Goal: Information Seeking & Learning: Learn about a topic

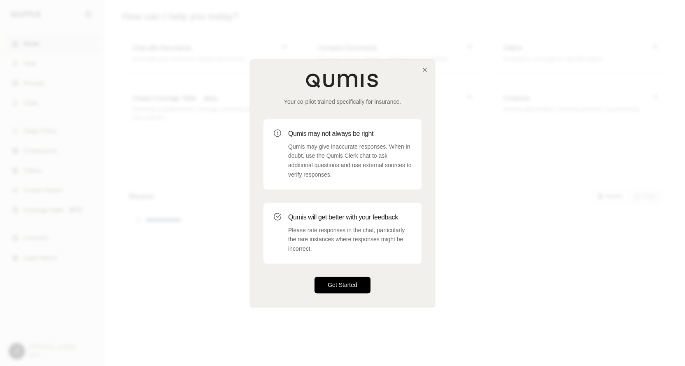
click at [349, 284] on button "Get Started" at bounding box center [343, 285] width 56 height 16
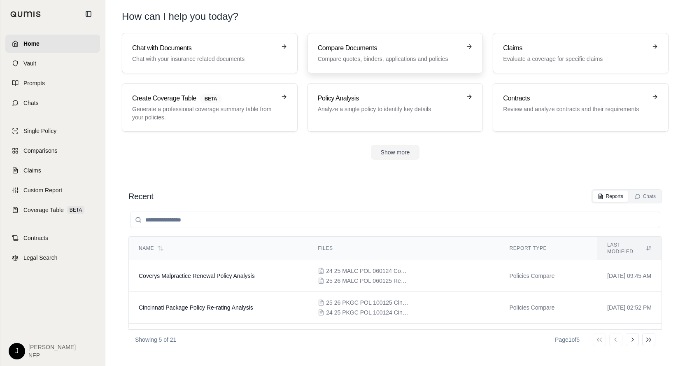
click at [368, 57] on p "Compare quotes, binders, applications and policies" at bounding box center [390, 59] width 144 height 8
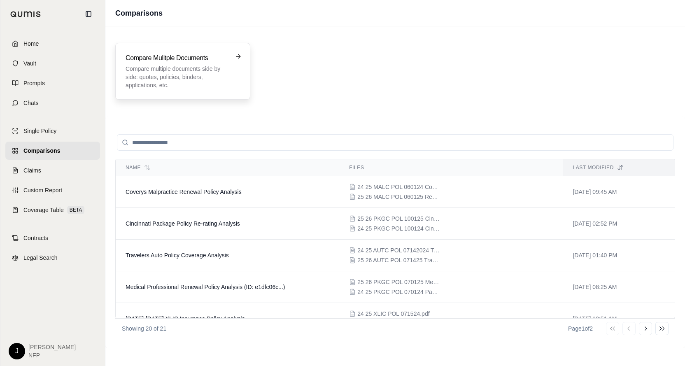
click at [151, 75] on p "Compare multiple documents side by side: quotes, policies, binders, application…" at bounding box center [177, 77] width 103 height 25
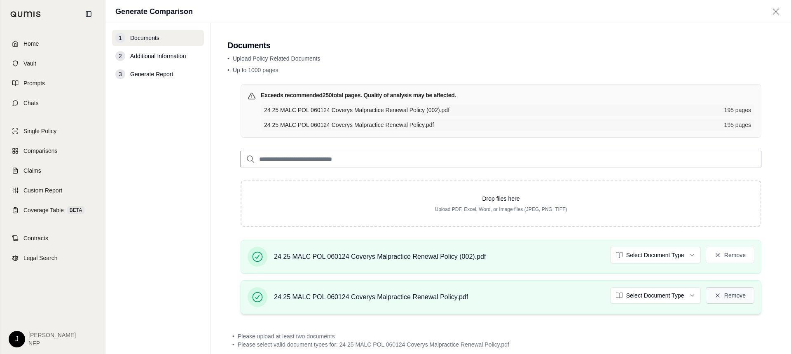
click at [685, 295] on button "Remove" at bounding box center [729, 295] width 49 height 16
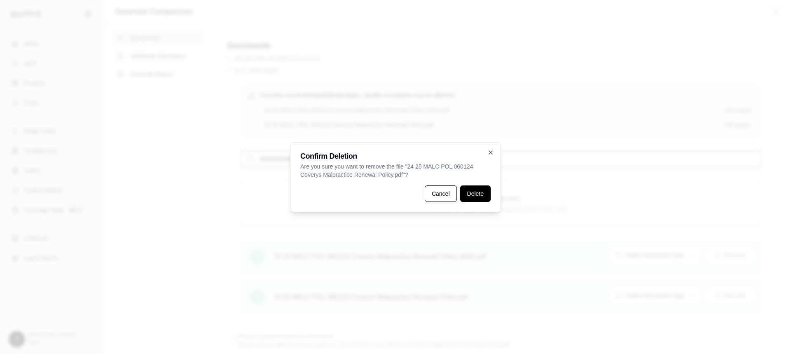
click at [481, 194] on button "Delete" at bounding box center [475, 193] width 30 height 16
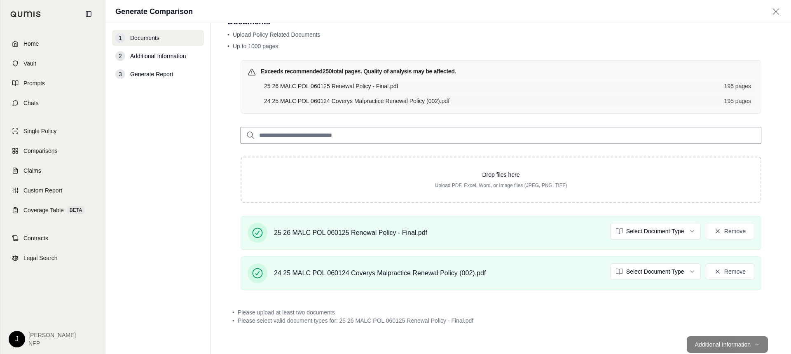
scroll to position [46, 0]
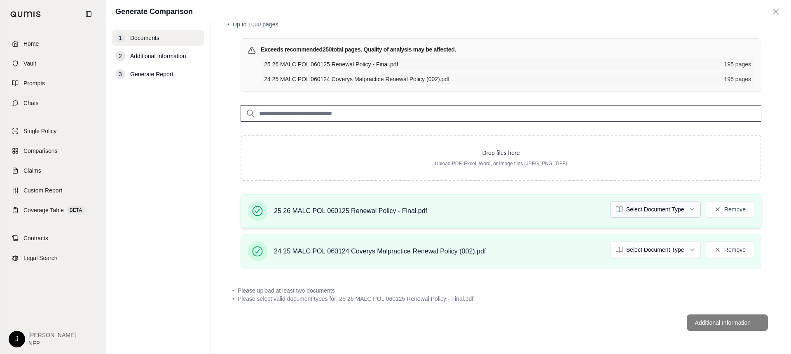
click at [685, 208] on html "Home Vault Prompts Chats Single Policy Comparisons Claims Custom Report Coverag…" at bounding box center [395, 177] width 791 height 354
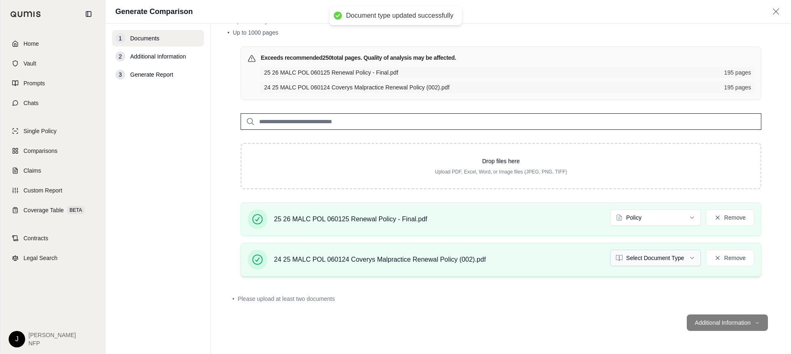
click at [679, 256] on html "Document type updated successfully Home Vault Prompts Chats Single Policy Compa…" at bounding box center [395, 177] width 791 height 354
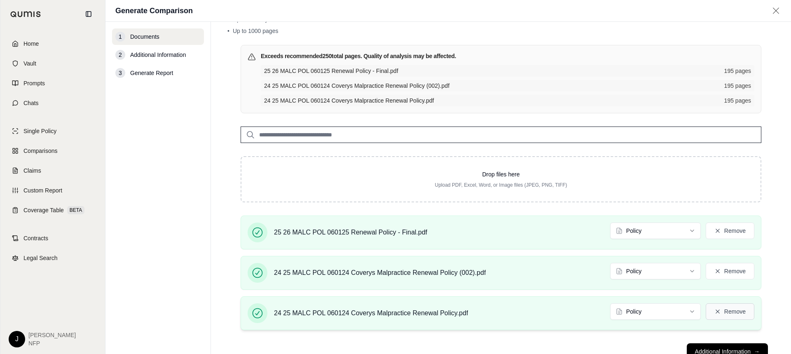
click at [685, 311] on button "Remove" at bounding box center [729, 311] width 49 height 16
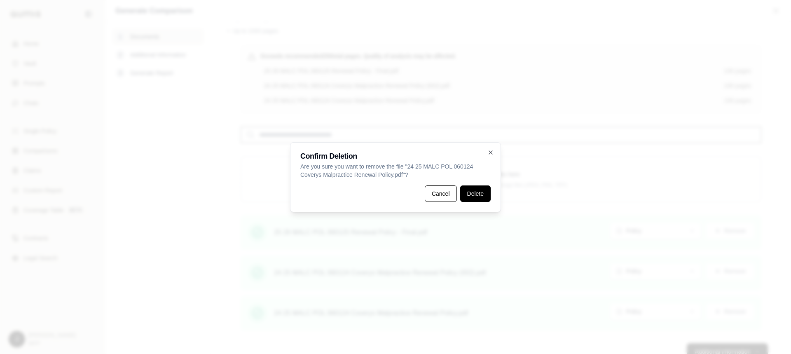
click at [470, 189] on button "Delete" at bounding box center [475, 193] width 30 height 16
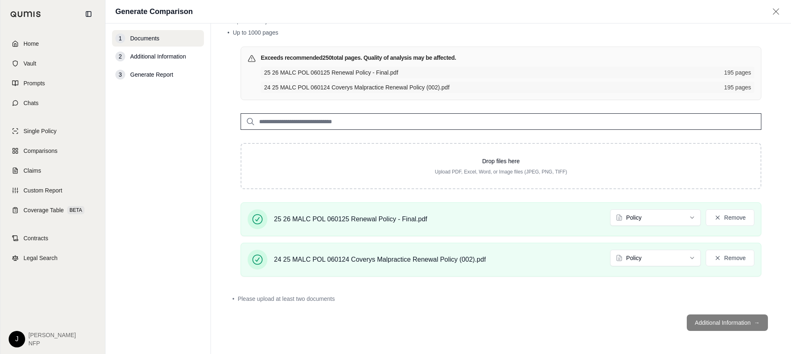
click at [453, 309] on footer "Additional Information →" at bounding box center [500, 323] width 547 height 30
click at [685, 321] on footer "Additional Information →" at bounding box center [500, 323] width 547 height 30
drag, startPoint x: 523, startPoint y: 330, endPoint x: 515, endPoint y: 320, distance: 13.2
click at [524, 329] on footer "Additional Information →" at bounding box center [500, 323] width 547 height 30
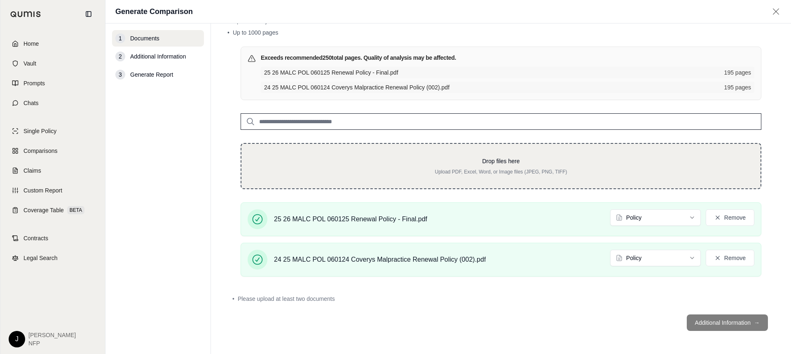
click at [416, 165] on p "Drop files here" at bounding box center [501, 161] width 493 height 8
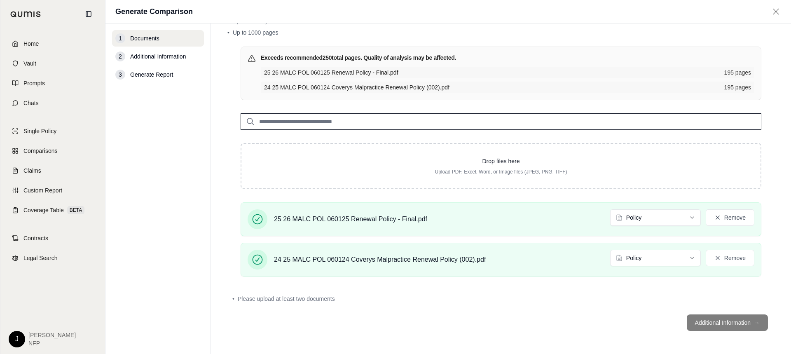
click at [187, 187] on div "1 Documents 2 Additional Information 3 Generate Report" at bounding box center [158, 188] width 92 height 317
click at [568, 309] on footer "Additional Information →" at bounding box center [500, 323] width 547 height 30
click at [685, 322] on footer "Additional Information →" at bounding box center [500, 323] width 547 height 30
click at [684, 215] on html "Home Vault Prompts Chats Single Policy Comparisons Claims Custom Report Coverag…" at bounding box center [395, 177] width 791 height 354
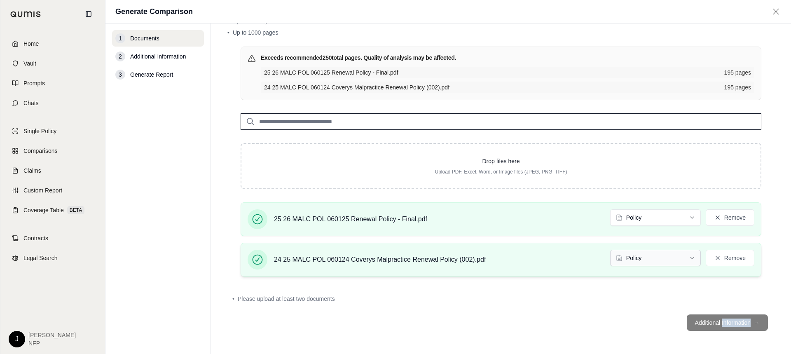
click at [641, 257] on html "Home Vault Prompts Chats Single Policy Comparisons Claims Custom Report Coverag…" at bounding box center [395, 177] width 791 height 354
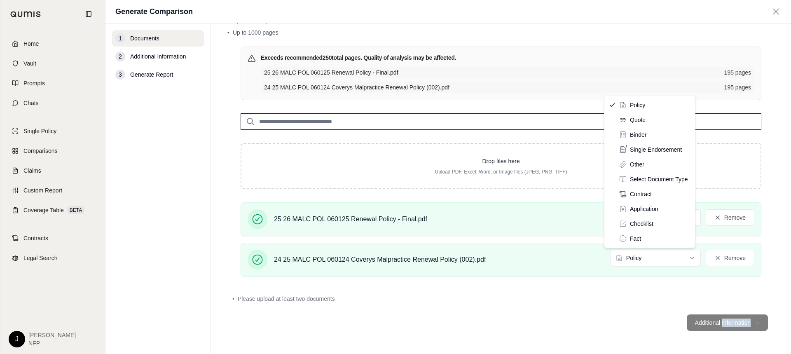
drag, startPoint x: 635, startPoint y: 104, endPoint x: 579, endPoint y: 304, distance: 208.0
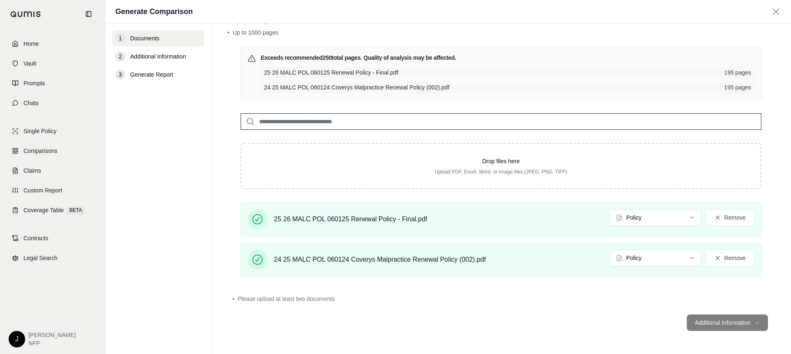
click at [585, 305] on div "• Please upload at least two documents" at bounding box center [500, 299] width 547 height 18
click at [537, 309] on footer "Additional Information →" at bounding box center [500, 323] width 547 height 30
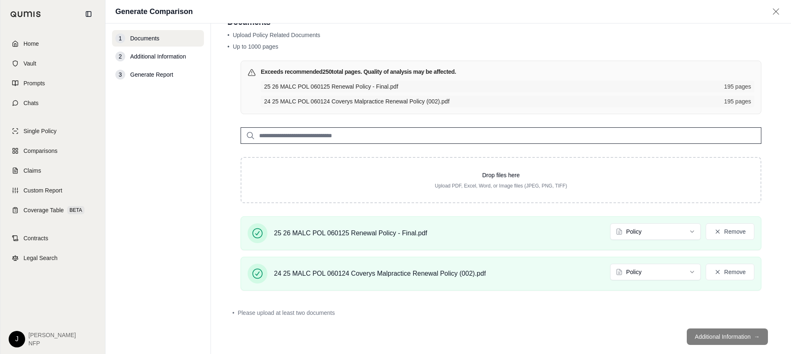
scroll to position [0, 0]
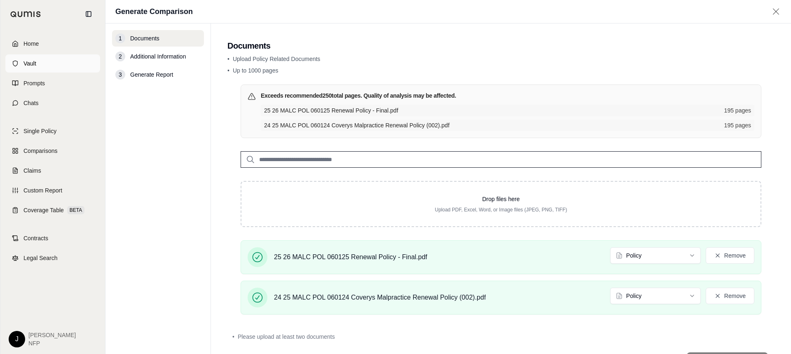
click at [30, 62] on span "Vault" at bounding box center [29, 63] width 13 height 8
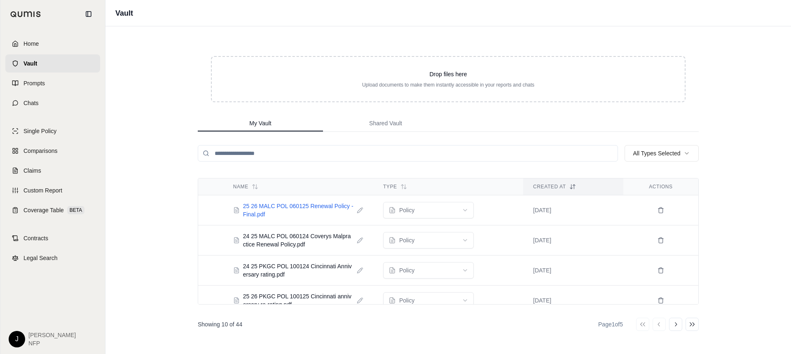
click at [313, 205] on span "25 26 MALC POL 060125 Renewal Policy - Final.pdf" at bounding box center [298, 210] width 110 height 16
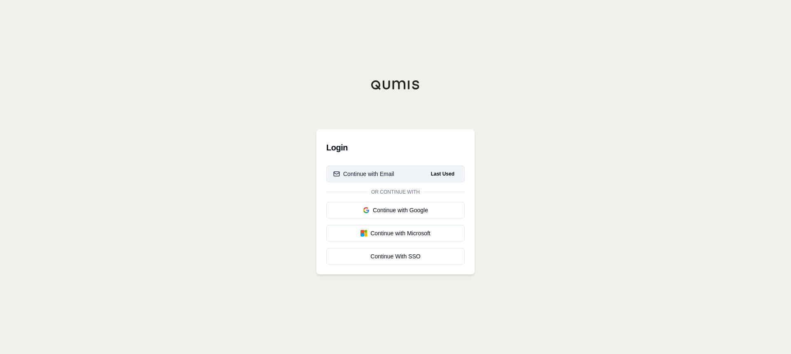
click at [381, 171] on div "Continue with Email" at bounding box center [363, 174] width 61 height 8
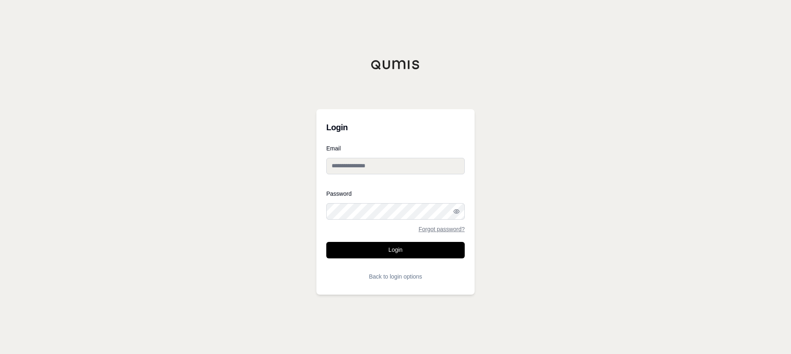
click at [389, 160] on input "Email" at bounding box center [395, 166] width 138 height 16
type input "**********"
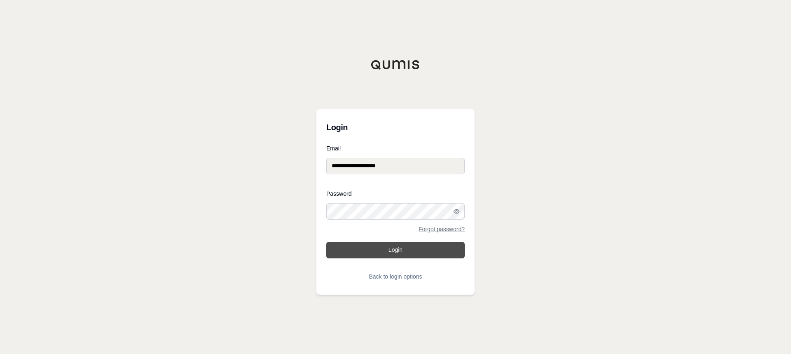
click at [392, 253] on button "Login" at bounding box center [395, 250] width 138 height 16
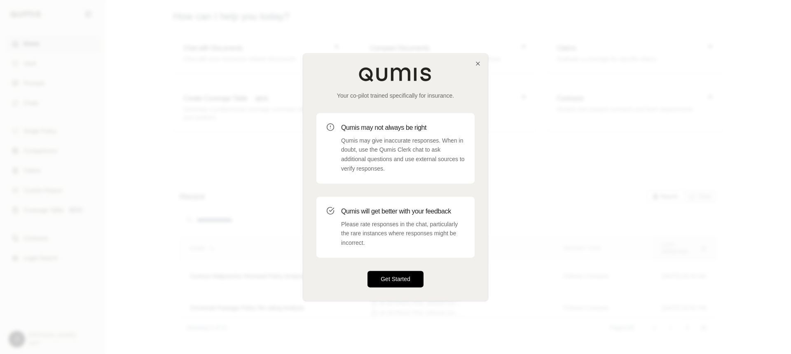
click at [390, 276] on button "Get Started" at bounding box center [395, 279] width 56 height 16
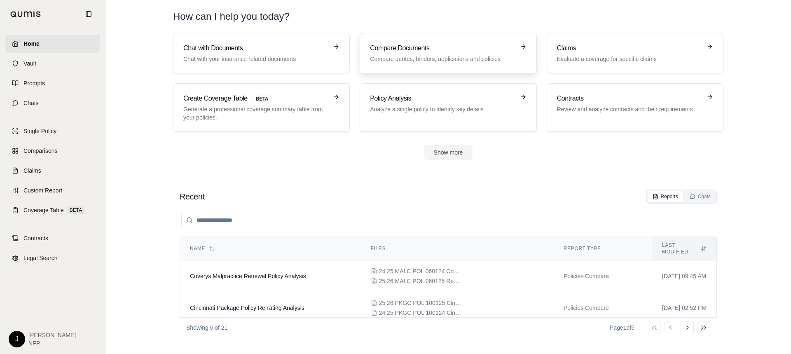
click at [430, 47] on h3 "Compare Documents" at bounding box center [442, 48] width 145 height 10
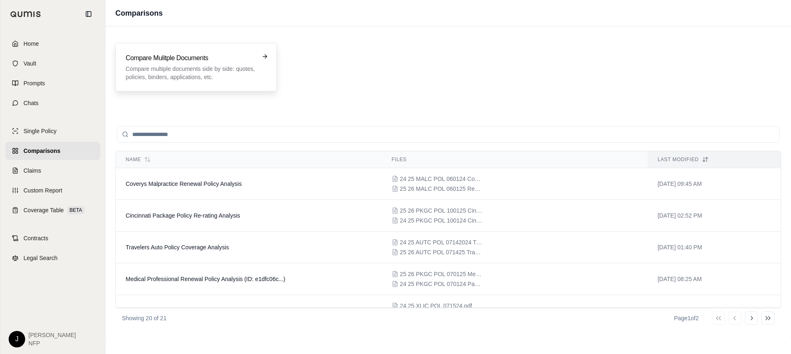
click at [170, 65] on div "Compare Mulitple Documents Compare multiple documents side by side: quotes, pol…" at bounding box center [190, 67] width 129 height 28
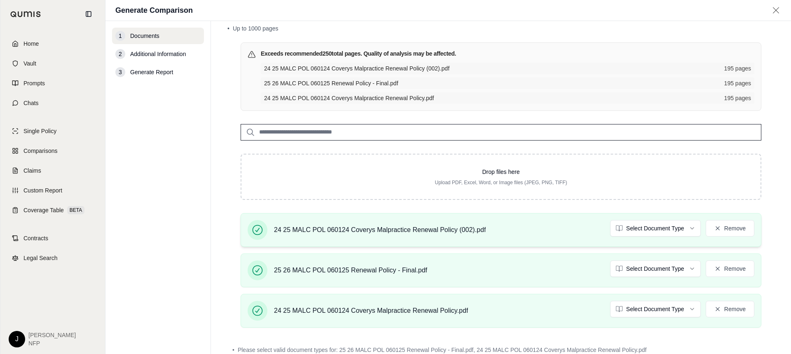
scroll to position [91, 0]
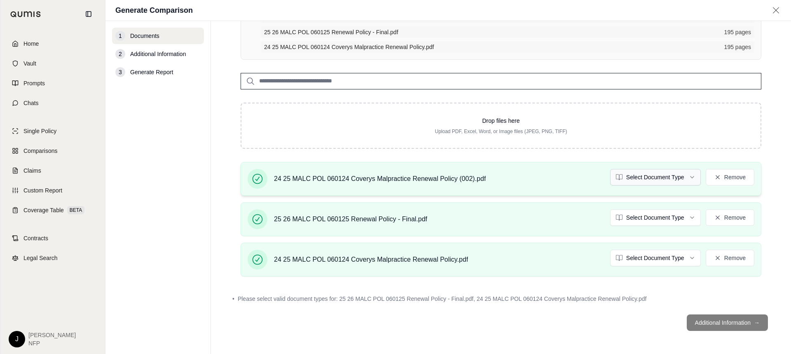
click at [684, 177] on html "Home Vault Prompts Chats Single Policy Comparisons Claims Custom Report Coverag…" at bounding box center [395, 177] width 791 height 354
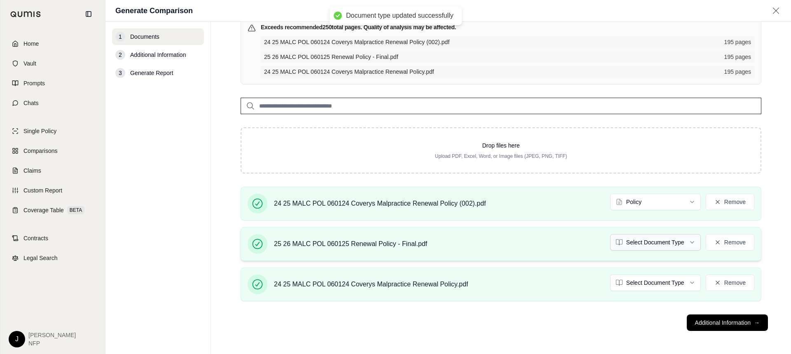
click at [682, 218] on html "Document type updated successfully Home Vault Prompts Chats Single Policy Compa…" at bounding box center [395, 177] width 791 height 354
click at [581, 312] on footer "Additional Information →" at bounding box center [500, 323] width 547 height 30
click at [686, 282] on html "Document type updated successfully Home Vault Prompts Chats Single Policy Compa…" at bounding box center [395, 177] width 791 height 354
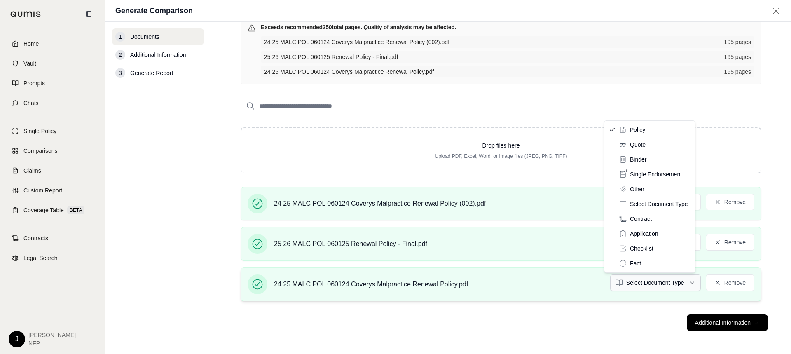
click at [640, 279] on html "Home Vault Prompts Chats Single Policy Comparisons Claims Custom Report Coverag…" at bounding box center [395, 177] width 791 height 354
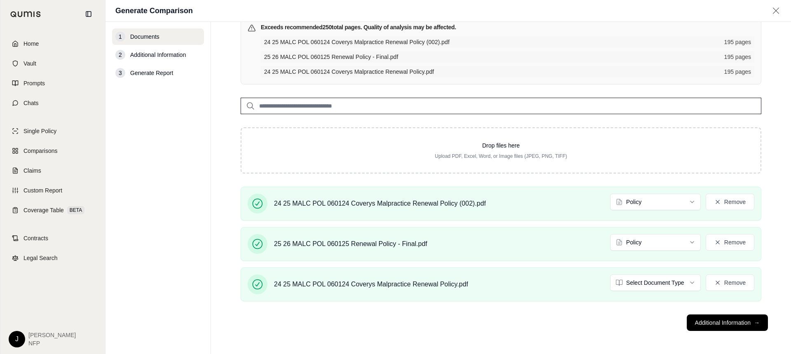
click at [609, 335] on footer "Additional Information →" at bounding box center [500, 323] width 547 height 30
click at [609, 334] on footer "Additional Information →" at bounding box center [500, 323] width 547 height 30
click at [733, 280] on button "Remove" at bounding box center [729, 282] width 49 height 16
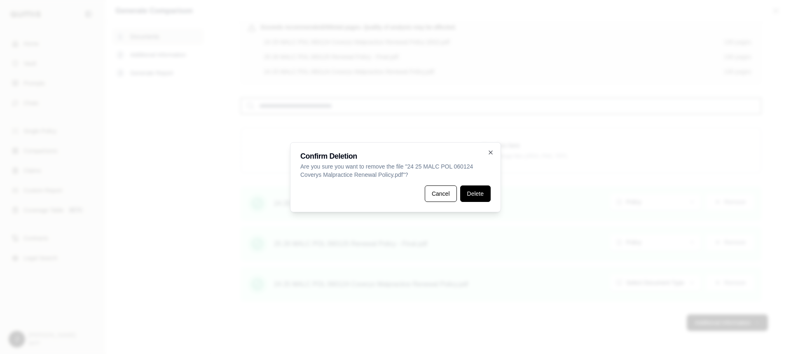
click at [481, 195] on button "Delete" at bounding box center [475, 193] width 30 height 16
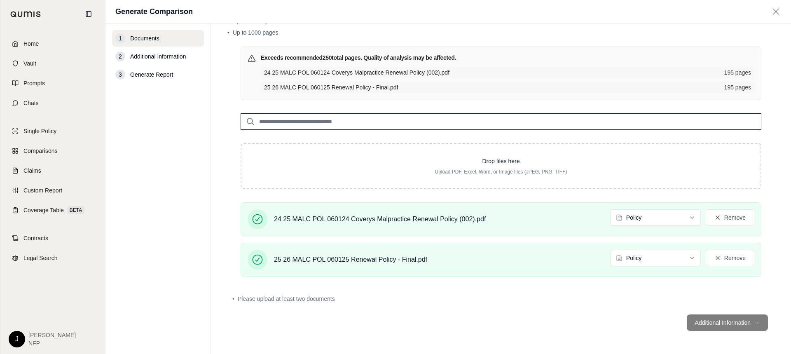
click at [618, 305] on div "• Please upload at least two documents" at bounding box center [500, 299] width 547 height 18
click at [668, 216] on html "Home Vault Prompts Chats Single Policy Comparisons Claims Custom Report Coverag…" at bounding box center [395, 177] width 791 height 354
click at [658, 257] on html "Home Vault Prompts Chats Single Policy Comparisons Claims Custom Report Coverag…" at bounding box center [395, 177] width 791 height 354
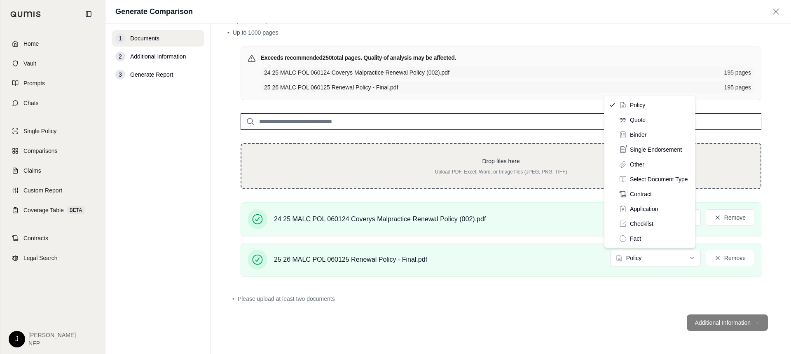
drag, startPoint x: 640, startPoint y: 104, endPoint x: 616, endPoint y: 166, distance: 66.1
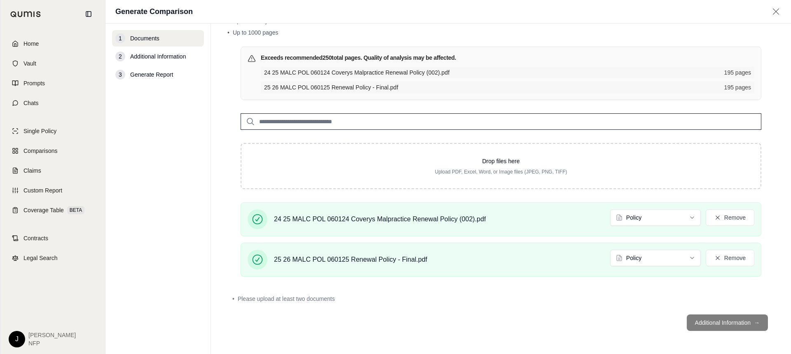
click at [563, 299] on div "• Please upload at least two documents" at bounding box center [500, 298] width 537 height 8
drag, startPoint x: 271, startPoint y: 313, endPoint x: 418, endPoint y: 325, distance: 147.9
click at [280, 316] on footer "Additional Information →" at bounding box center [500, 323] width 547 height 30
click at [419, 323] on footer "Additional Information →" at bounding box center [500, 323] width 547 height 30
click at [738, 259] on button "Remove" at bounding box center [729, 258] width 49 height 16
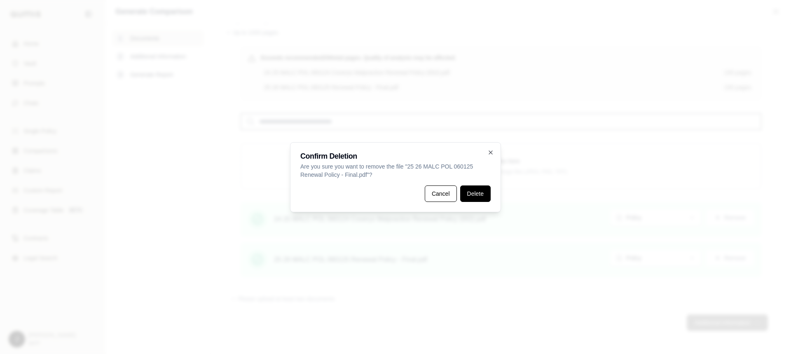
click at [481, 192] on button "Delete" at bounding box center [475, 193] width 30 height 16
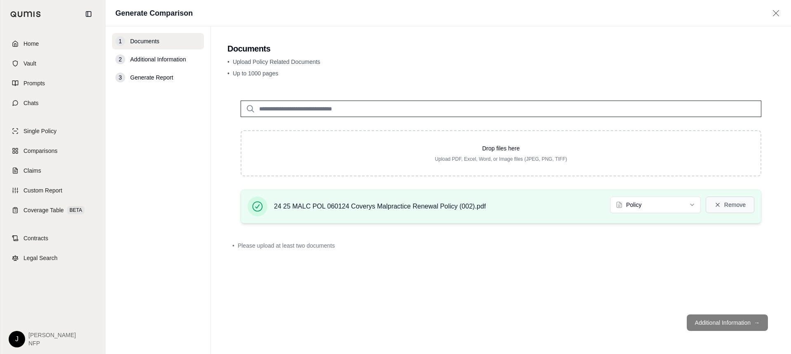
click at [734, 205] on button "Remove" at bounding box center [729, 204] width 49 height 16
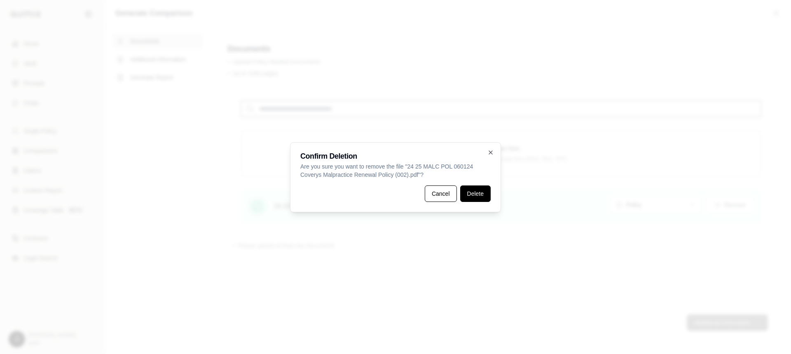
click at [483, 195] on button "Delete" at bounding box center [475, 193] width 30 height 16
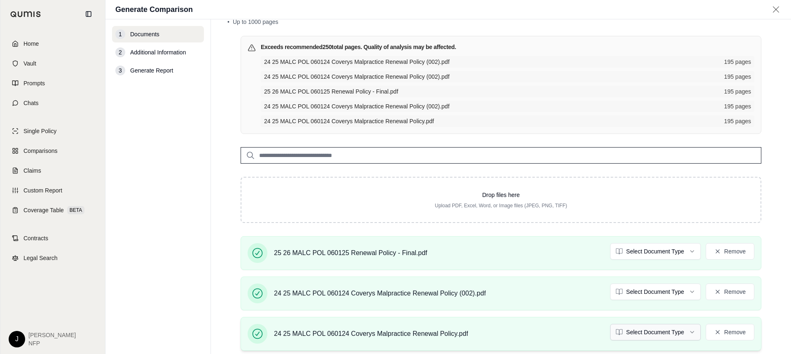
scroll to position [119, 0]
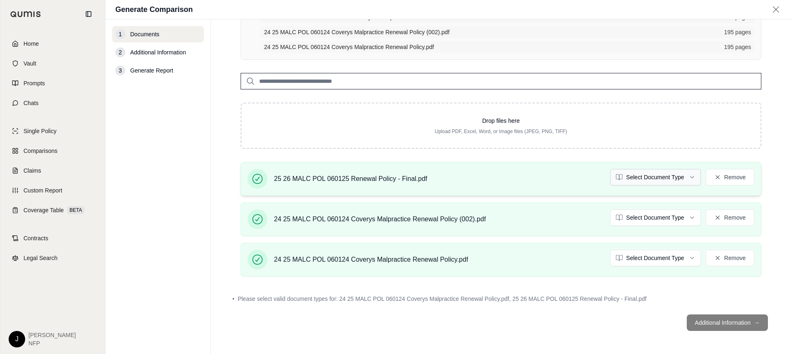
click at [679, 175] on html "Home Vault Prompts Chats Single Policy Comparisons Claims Custom Report Coverag…" at bounding box center [395, 177] width 791 height 354
click at [667, 216] on html "Document type updated successfully Home Vault Prompts Chats Single Policy Compa…" at bounding box center [395, 177] width 791 height 354
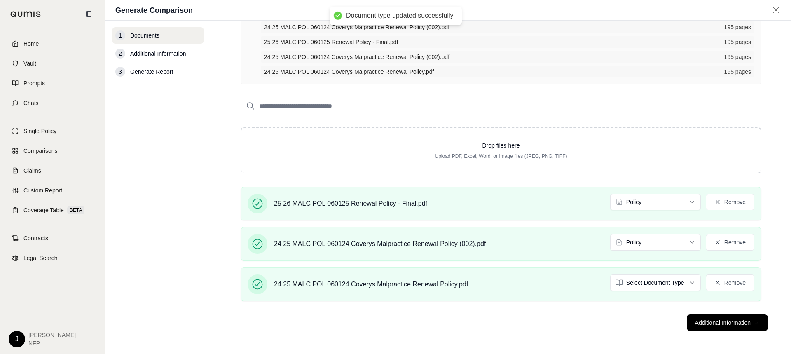
click at [655, 219] on div "25 26 MALC POL 060125 Renewal Policy - Final.pdf Policy Remove" at bounding box center [500, 204] width 521 height 34
click at [621, 278] on html "Document type updated successfully Home Vault Prompts Chats Single Policy Compa…" at bounding box center [395, 177] width 791 height 354
click at [554, 323] on footer "Additional Information →" at bounding box center [500, 323] width 547 height 30
click at [723, 323] on button "Additional Information →" at bounding box center [726, 322] width 81 height 16
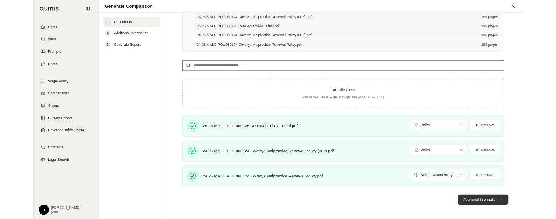
scroll to position [0, 0]
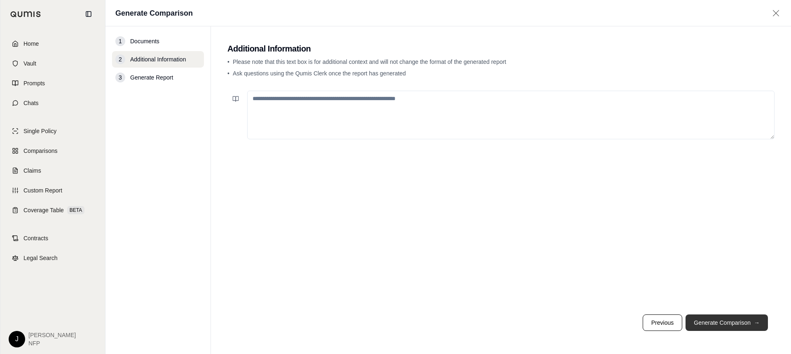
click at [722, 322] on button "Generate Comparison →" at bounding box center [726, 322] width 82 height 16
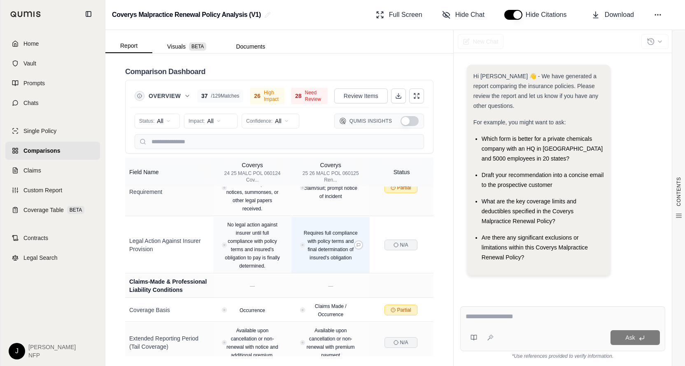
scroll to position [3220, 0]
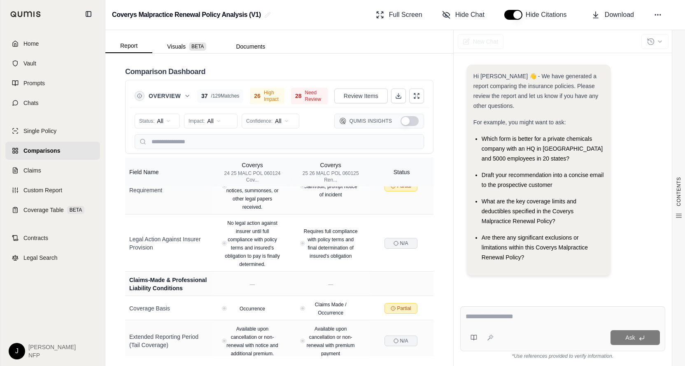
click at [479, 320] on textarea at bounding box center [563, 317] width 195 height 10
type textarea "**********"
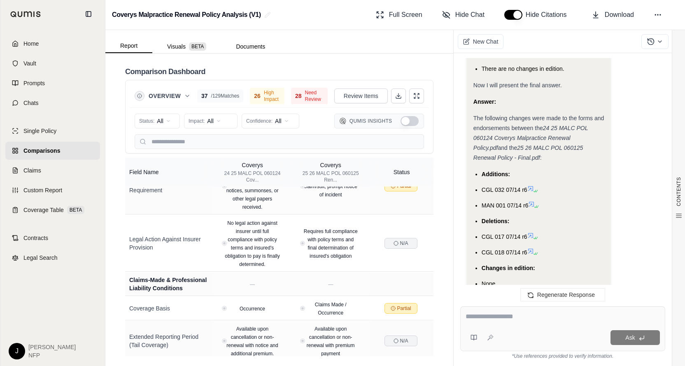
scroll to position [1601, 0]
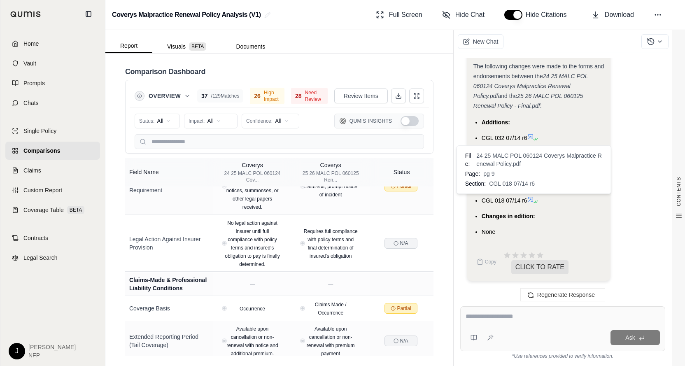
click at [531, 198] on icon at bounding box center [531, 199] width 7 height 7
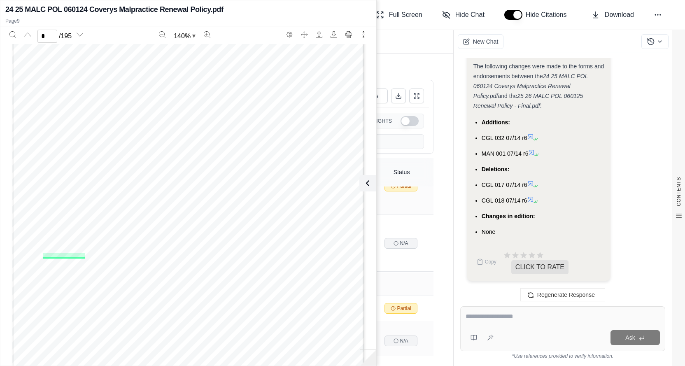
scroll to position [1560, 0]
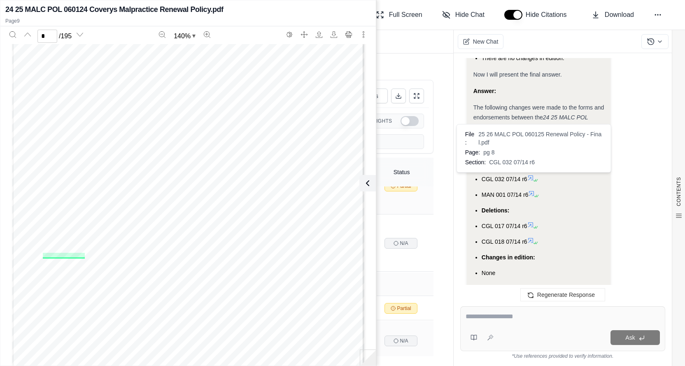
click at [531, 177] on icon at bounding box center [531, 178] width 7 height 7
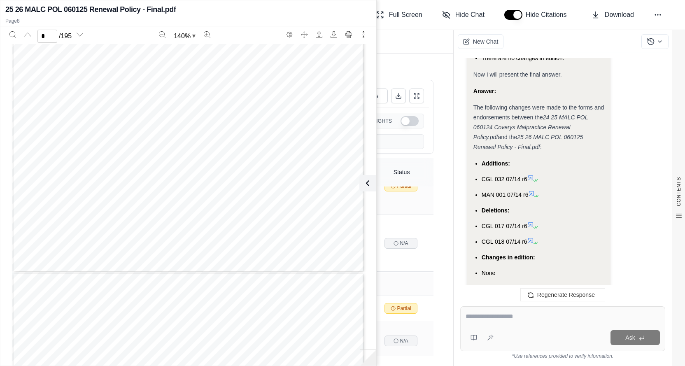
type input "*"
click at [532, 190] on icon at bounding box center [531, 193] width 7 height 7
click at [489, 326] on div "Ask" at bounding box center [562, 328] width 205 height 45
type textarea "**********"
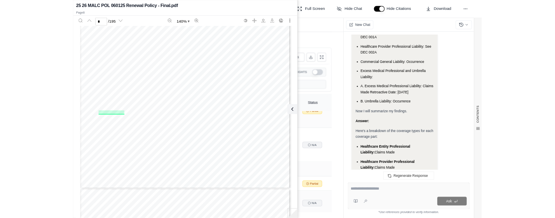
scroll to position [2384, 0]
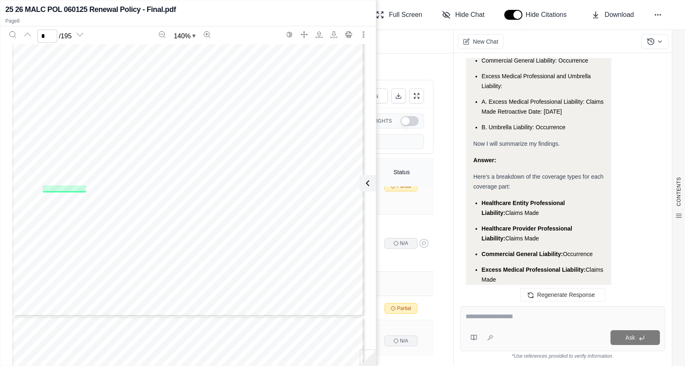
click at [421, 221] on td "N/A" at bounding box center [402, 243] width 64 height 56
click at [363, 182] on icon at bounding box center [366, 183] width 10 height 10
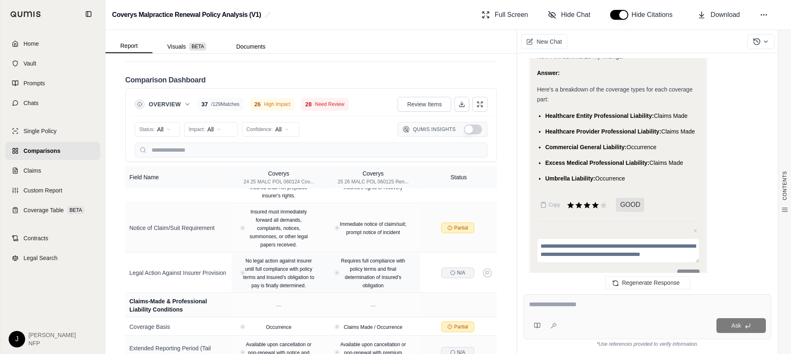
scroll to position [1923, 0]
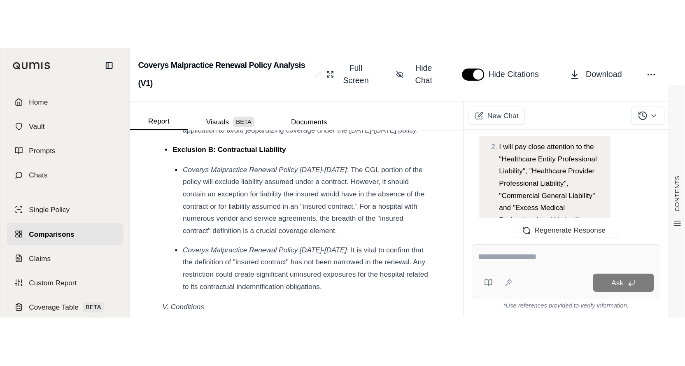
scroll to position [586, 0]
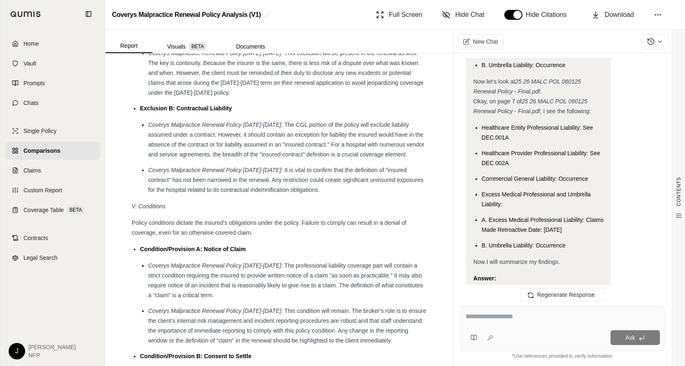
click at [490, 318] on textarea at bounding box center [563, 317] width 194 height 10
type textarea "**********"
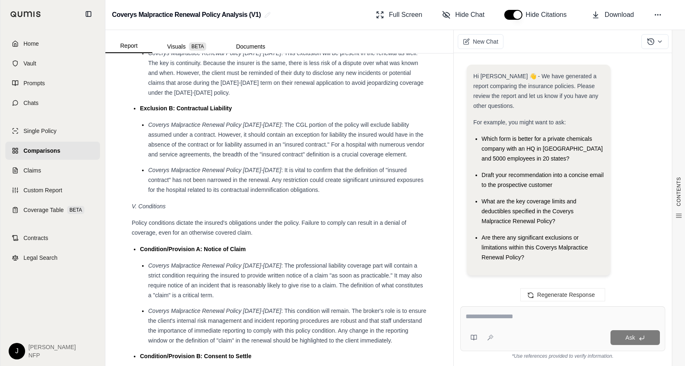
scroll to position [0, 0]
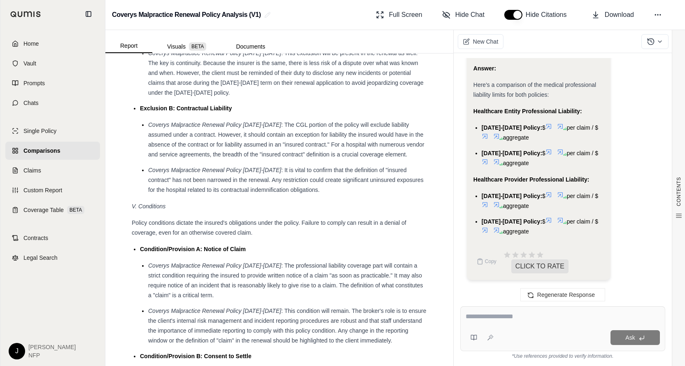
click at [502, 325] on div at bounding box center [563, 318] width 195 height 13
click at [503, 325] on div "Ask" at bounding box center [562, 328] width 205 height 45
type textarea "**********"
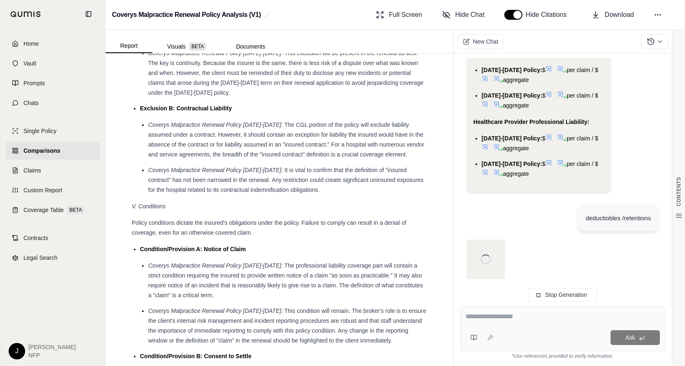
scroll to position [3395, 0]
click at [504, 326] on div "Ask" at bounding box center [562, 328] width 205 height 45
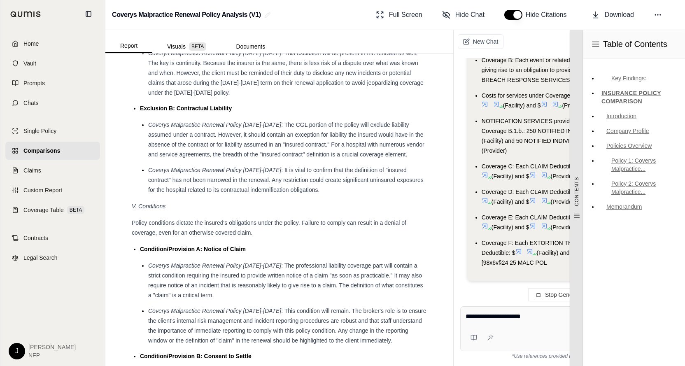
type textarea "**********"
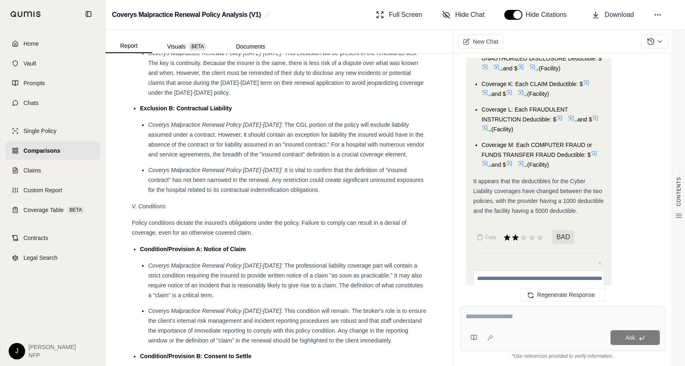
scroll to position [6934, 0]
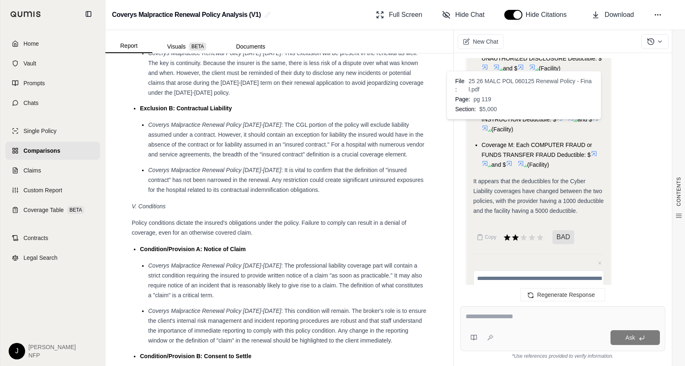
click at [523, 160] on icon at bounding box center [521, 163] width 7 height 7
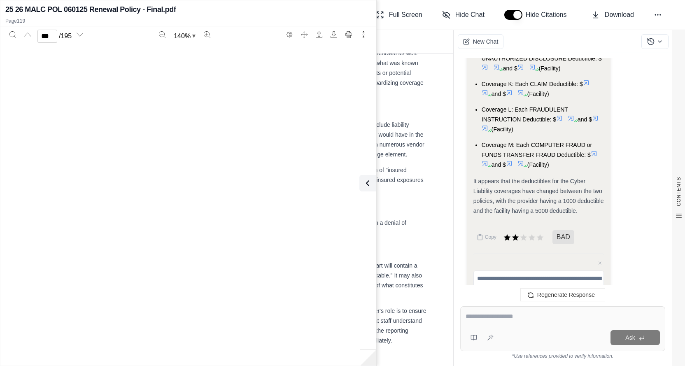
scroll to position [53831, 0]
click at [483, 160] on icon at bounding box center [485, 163] width 7 height 7
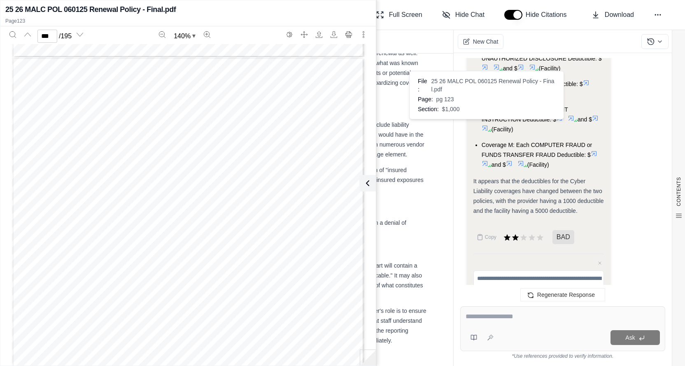
scroll to position [55656, 0]
type input "***"
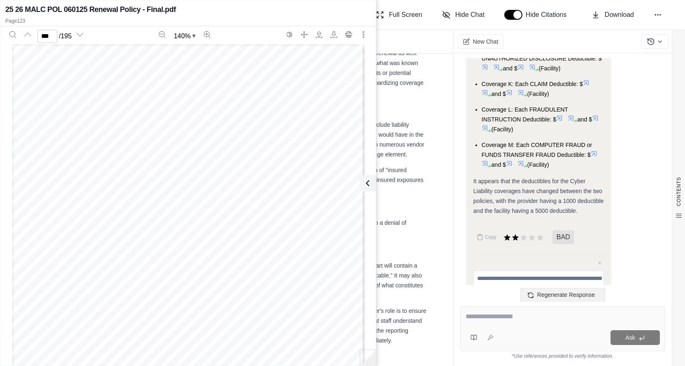
click at [572, 341] on div "Hi [PERSON_NAME] 👋 - We have generated a report comparing the insurance policie…" at bounding box center [563, 208] width 218 height 315
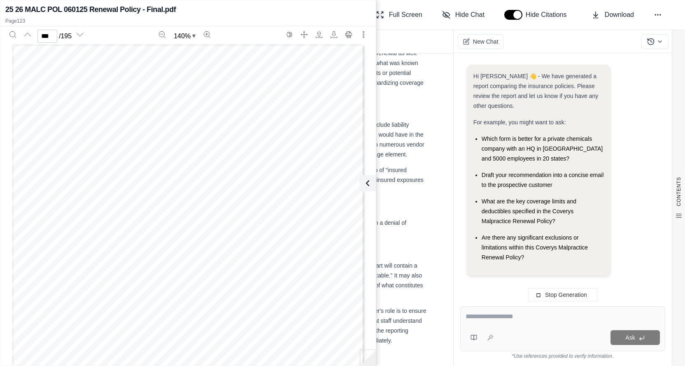
scroll to position [3480, 0]
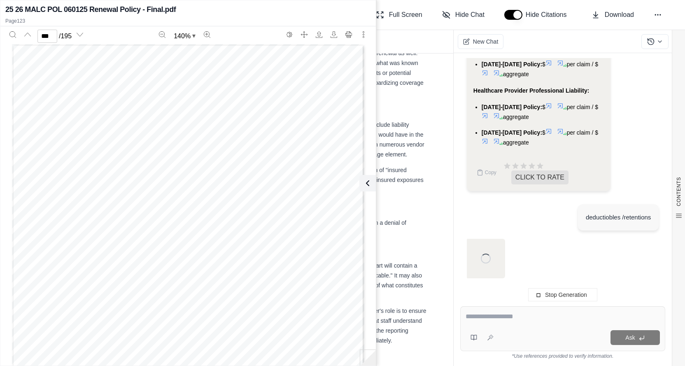
click at [514, 321] on textarea at bounding box center [563, 317] width 195 height 10
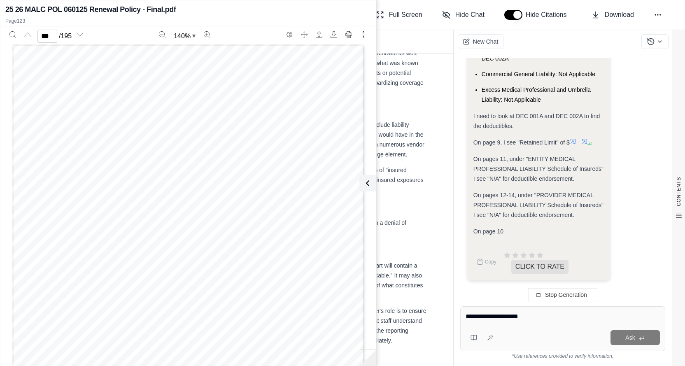
type textarea "**********"
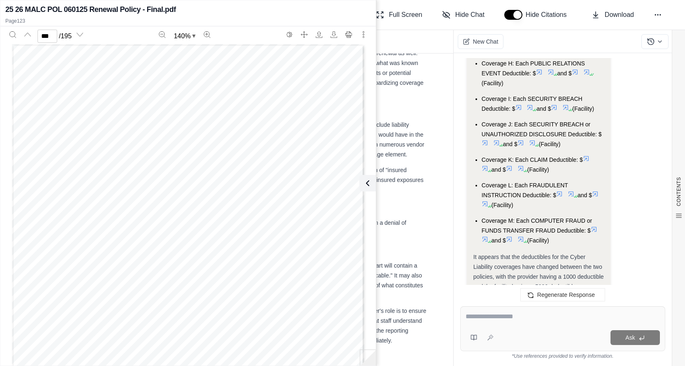
scroll to position [6874, 0]
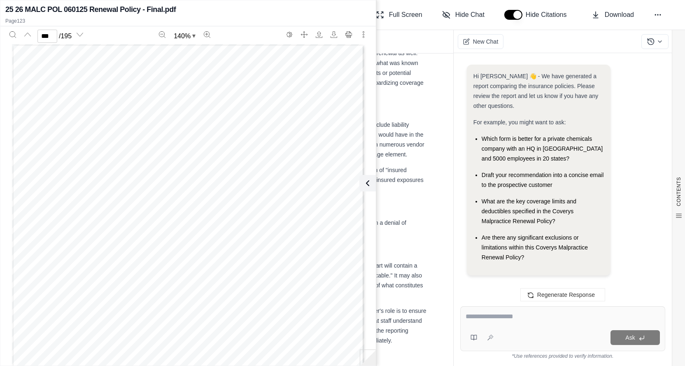
click at [480, 314] on textarea at bounding box center [563, 317] width 194 height 10
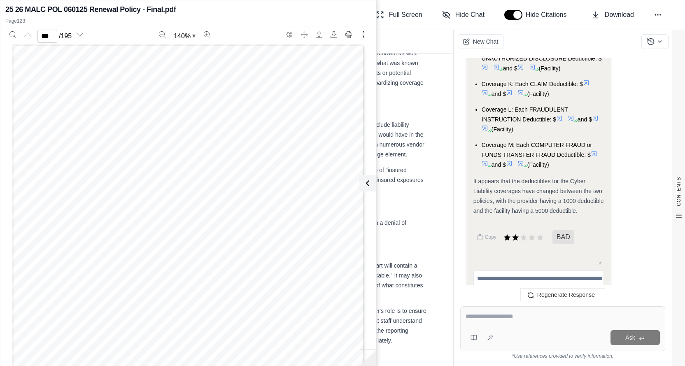
click at [480, 316] on textarea at bounding box center [563, 317] width 194 height 10
type textarea "**********"
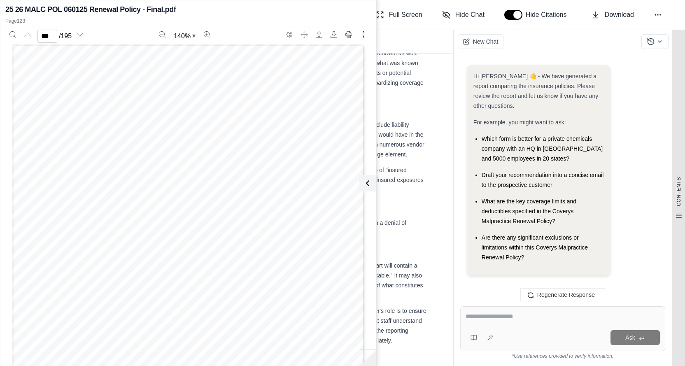
scroll to position [0, 0]
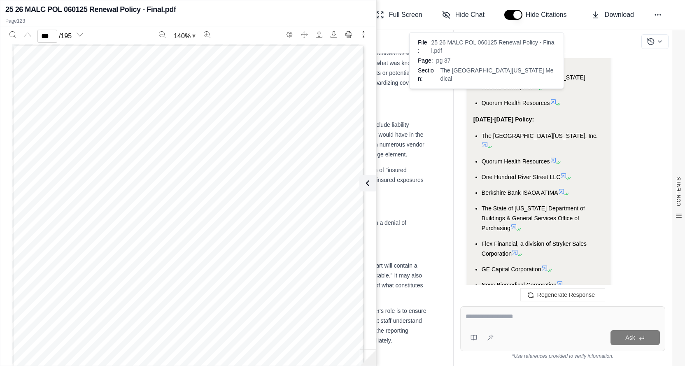
click at [483, 142] on icon at bounding box center [485, 144] width 5 height 5
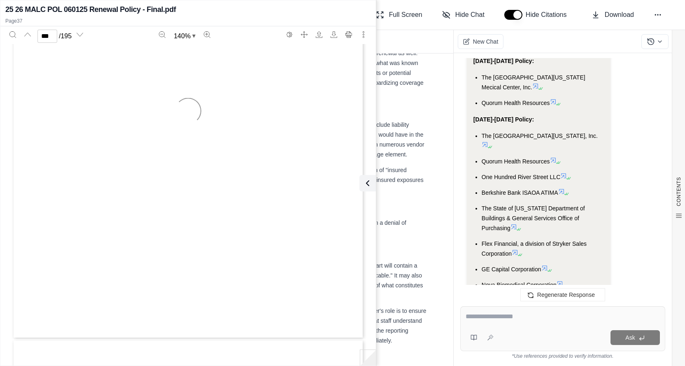
scroll to position [16423, 0]
click at [565, 173] on icon at bounding box center [563, 176] width 7 height 7
type input "**"
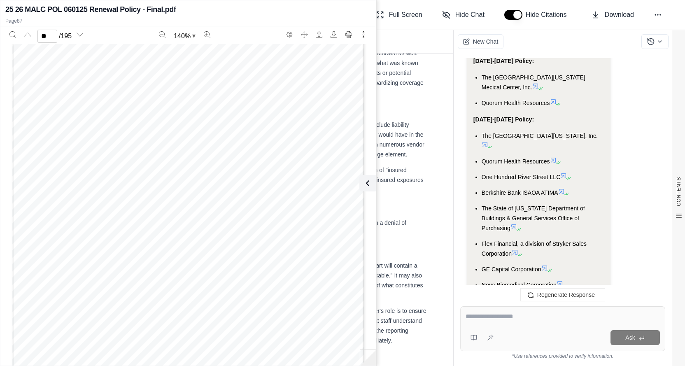
click at [500, 320] on textarea at bounding box center [563, 317] width 195 height 10
type textarea "**********"
click at [523, 321] on textarea "**********" at bounding box center [563, 317] width 195 height 10
drag, startPoint x: 524, startPoint y: 321, endPoint x: 445, endPoint y: 330, distance: 80.0
click at [445, 330] on div "Report Visuals BETA Documents CONTENTS Table of Contents Key Findings: INSURANC…" at bounding box center [395, 198] width 580 height 336
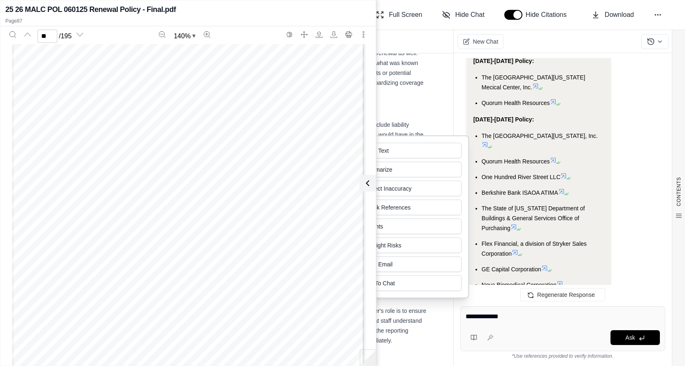
click button "Copy Text" at bounding box center [403, 151] width 117 height 16
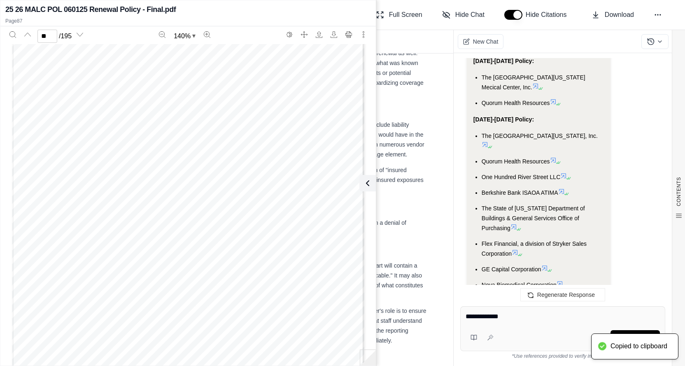
click at [507, 318] on textarea "**********" at bounding box center [563, 317] width 195 height 10
drag, startPoint x: 506, startPoint y: 319, endPoint x: 457, endPoint y: 327, distance: 49.3
click at [457, 327] on div "**********" at bounding box center [563, 333] width 218 height 66
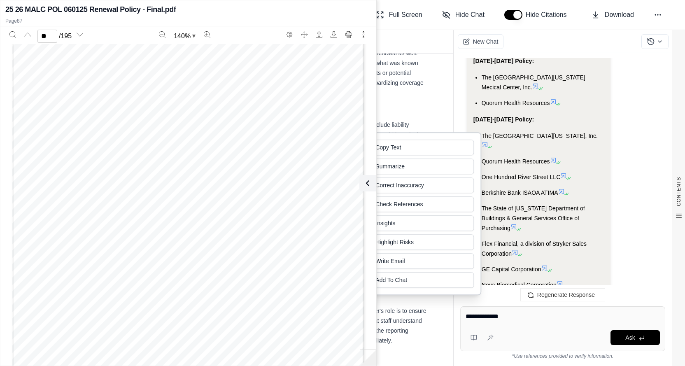
click button "Copy Text" at bounding box center [415, 148] width 117 height 16
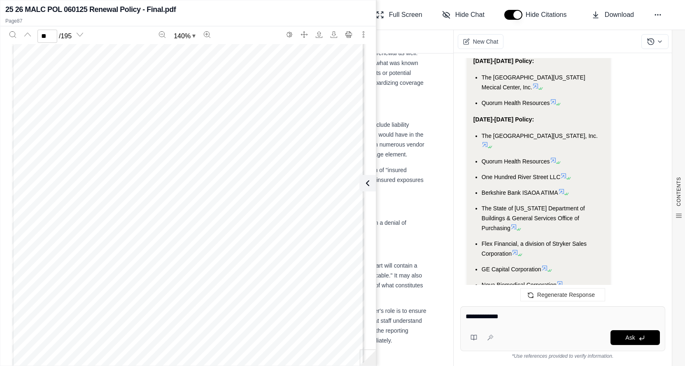
click at [512, 319] on textarea "**********" at bounding box center [563, 317] width 195 height 10
click at [507, 320] on textarea "**********" at bounding box center [563, 317] width 195 height 10
type textarea "**********"
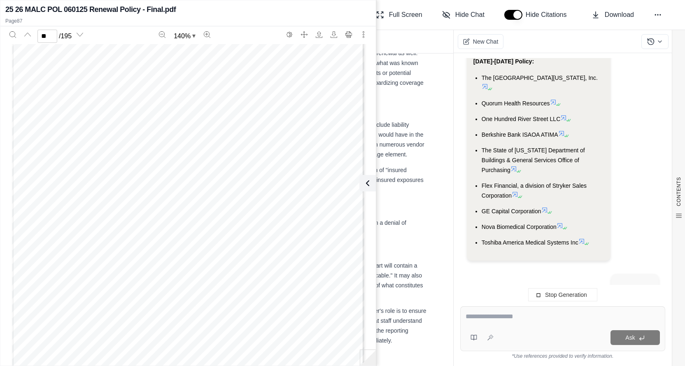
scroll to position [8519, 0]
click at [367, 181] on icon at bounding box center [366, 183] width 10 height 10
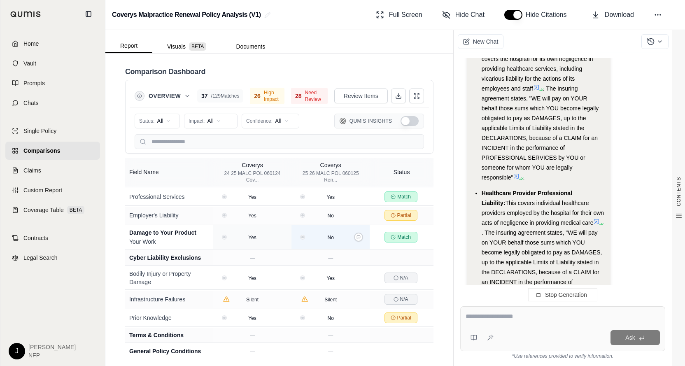
scroll to position [0, 0]
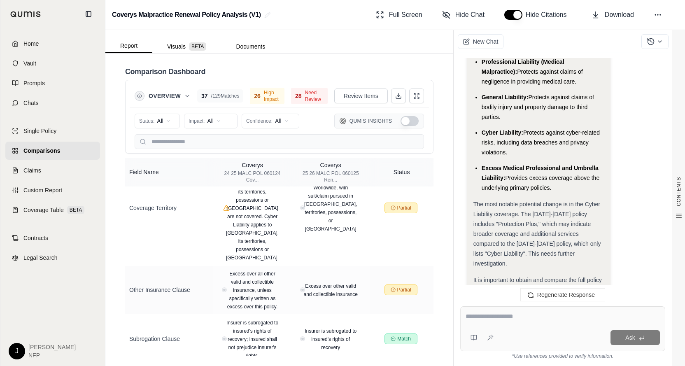
click at [572, 199] on div "The most notable potential change is in the Cyber Liability coverage. The [DATE…" at bounding box center [539, 233] width 131 height 69
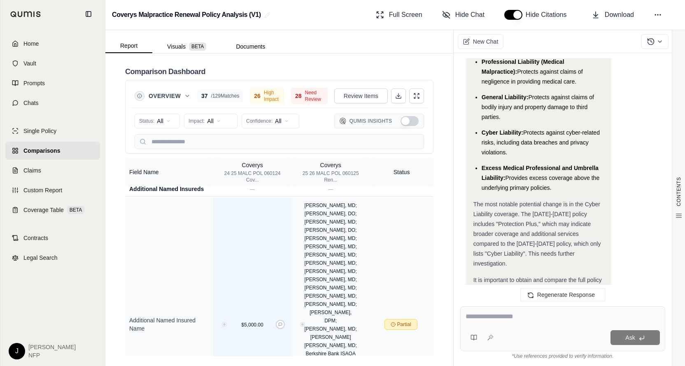
scroll to position [173, 0]
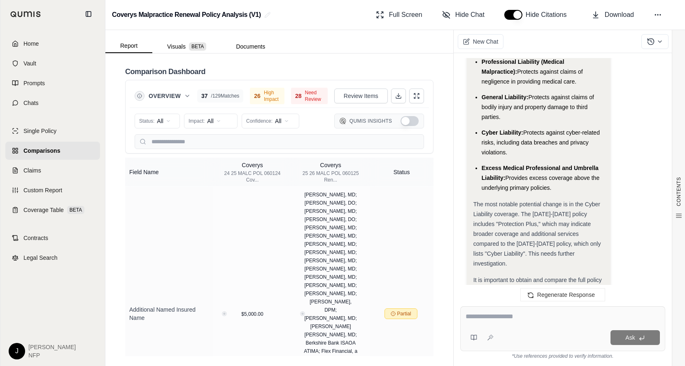
click at [505, 325] on div "Ask" at bounding box center [562, 328] width 205 height 45
type textarea "**********"
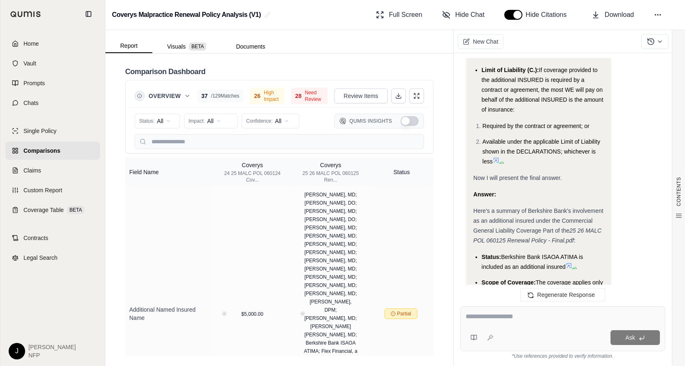
scroll to position [12492, 0]
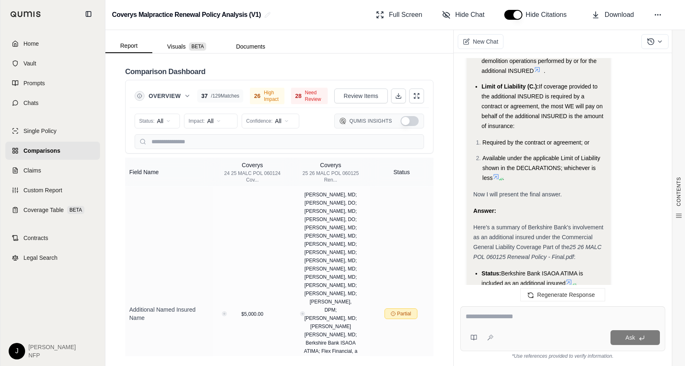
drag, startPoint x: 488, startPoint y: 318, endPoint x: 501, endPoint y: 319, distance: 13.2
click at [488, 318] on textarea at bounding box center [563, 317] width 195 height 10
type textarea "**********"
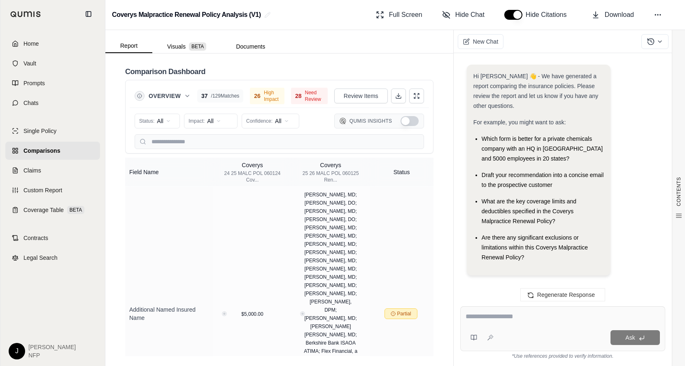
scroll to position [14717, 0]
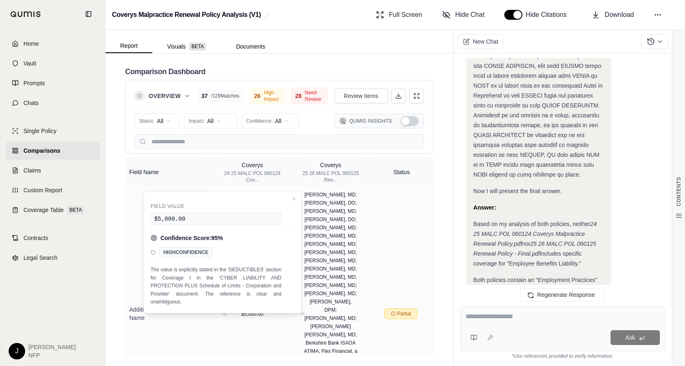
click at [502, 319] on textarea at bounding box center [563, 317] width 195 height 10
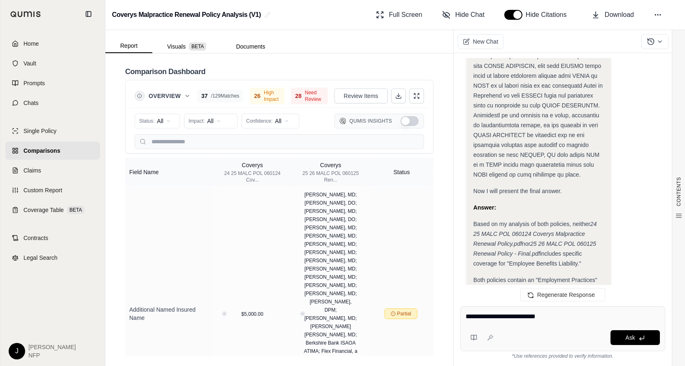
type textarea "**********"
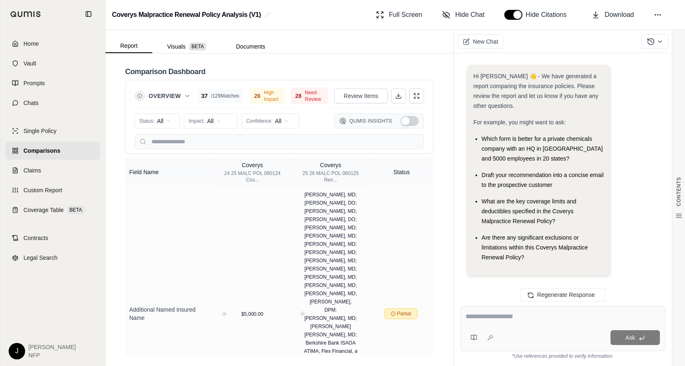
scroll to position [15880, 0]
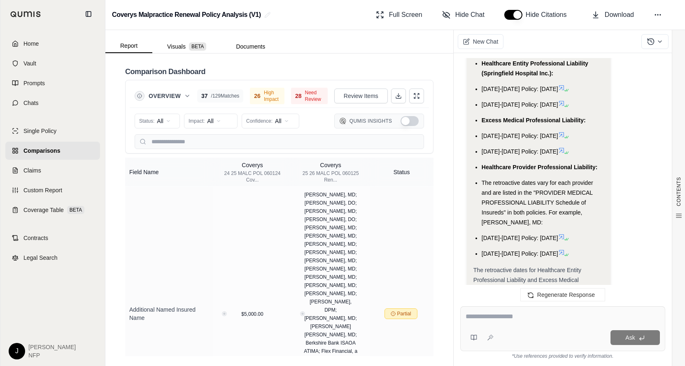
click at [502, 326] on div "Ask" at bounding box center [562, 328] width 205 height 45
type textarea "**********"
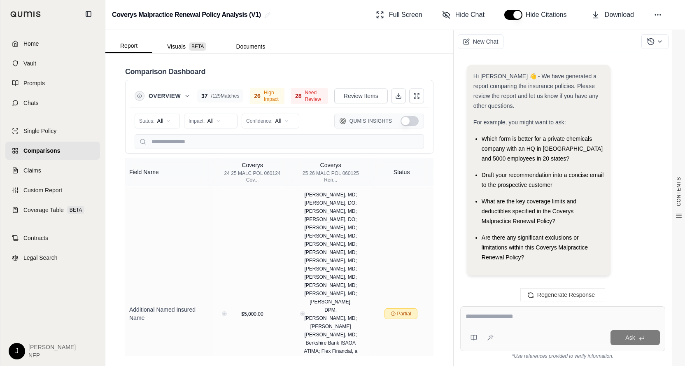
scroll to position [16588, 0]
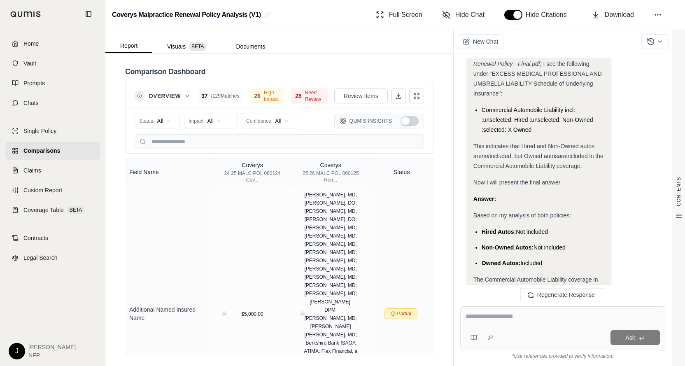
click at [591, 275] on div "The Commercial Automobile Liability coverage in both the 24 25 MALC POL 060124 …" at bounding box center [539, 304] width 131 height 59
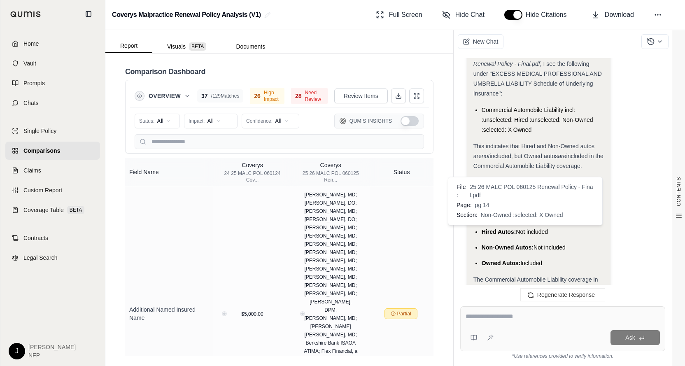
click at [593, 328] on icon at bounding box center [595, 330] width 5 height 5
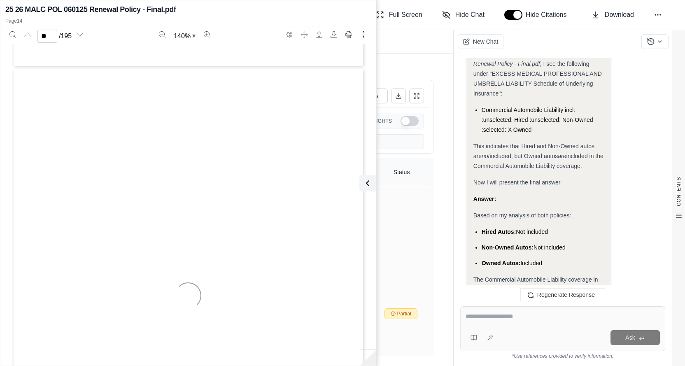
scroll to position [5930, 0]
type input "**"
click at [487, 318] on textarea at bounding box center [563, 317] width 194 height 10
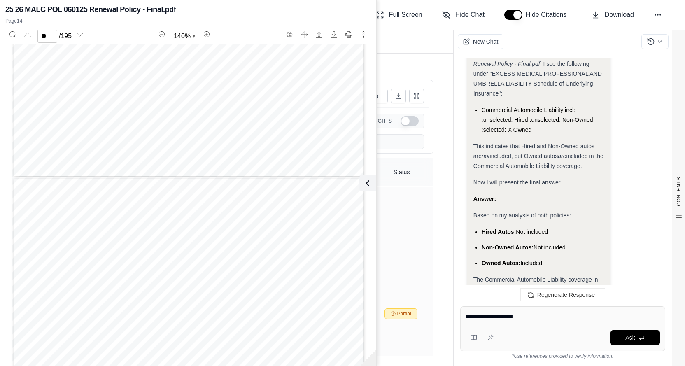
type textarea "**********"
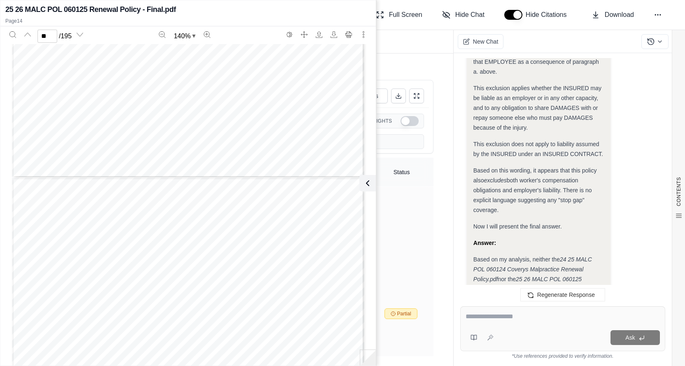
scroll to position [0, 0]
type input "**"
click at [560, 314] on icon at bounding box center [558, 317] width 7 height 7
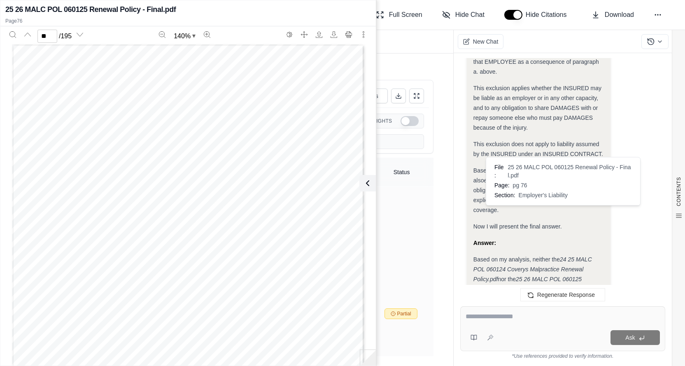
click at [508, 323] on div at bounding box center [563, 318] width 195 height 13
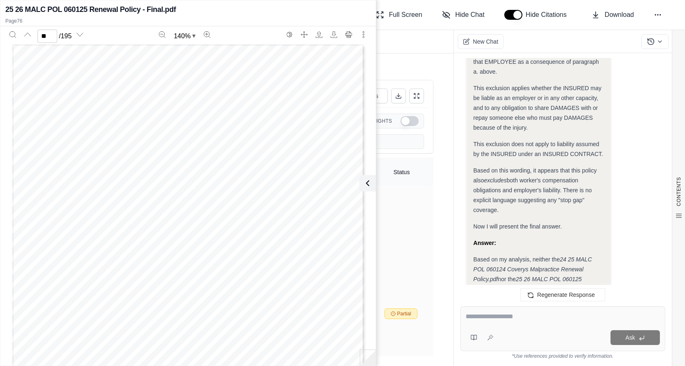
click at [520, 317] on textarea at bounding box center [563, 317] width 195 height 10
type textarea "**********"
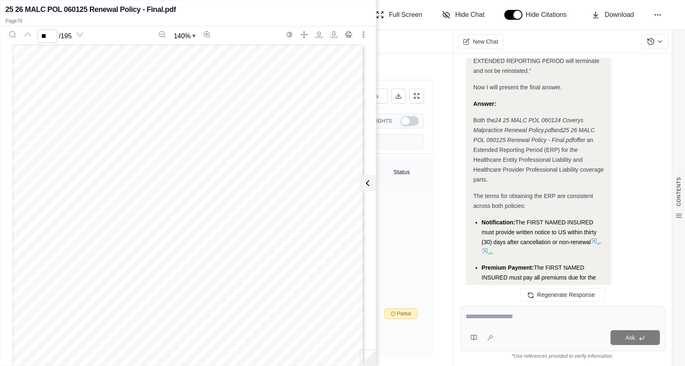
scroll to position [20434, 0]
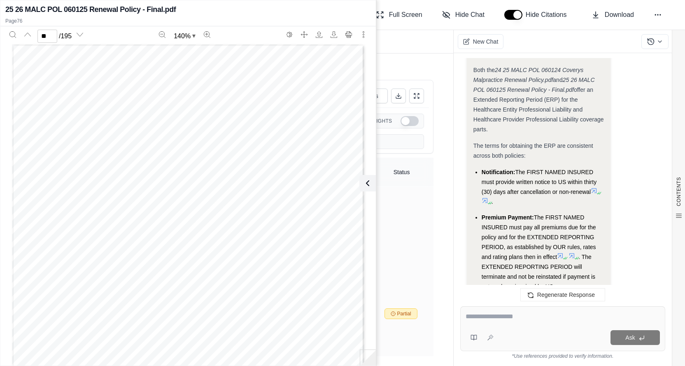
click at [522, 315] on textarea at bounding box center [563, 317] width 195 height 10
type textarea "**********"
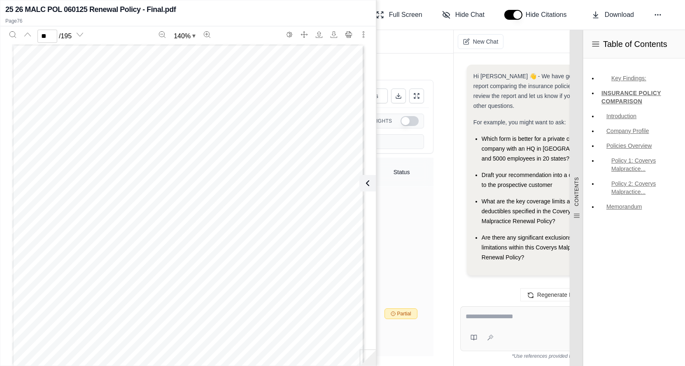
scroll to position [21513, 0]
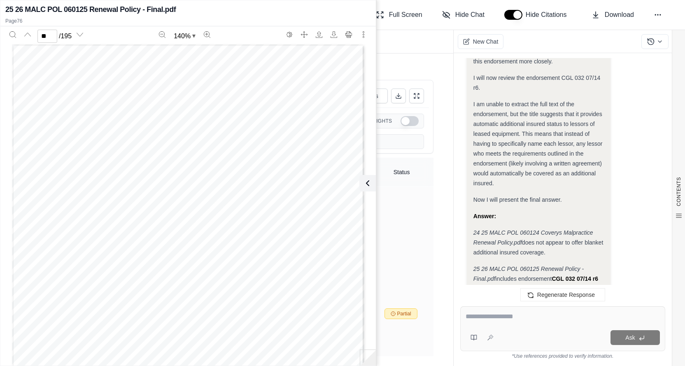
click at [507, 313] on textarea at bounding box center [563, 317] width 195 height 10
type textarea "**********"
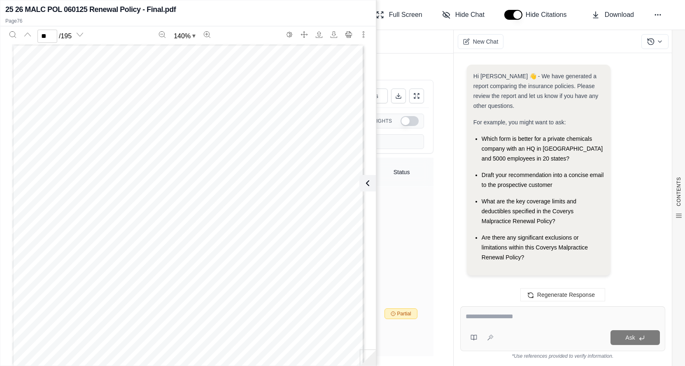
scroll to position [22747, 0]
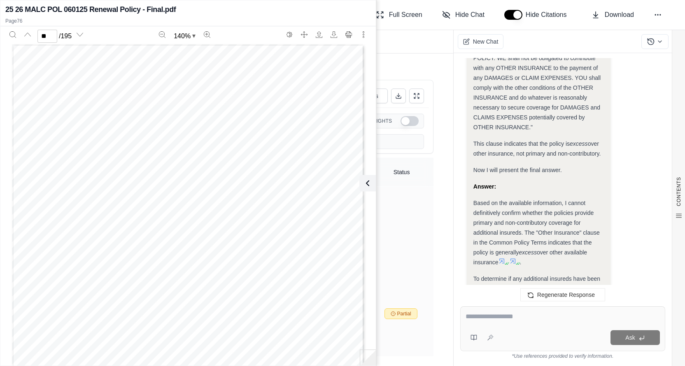
click at [525, 317] on textarea at bounding box center [563, 317] width 194 height 10
type textarea "**********"
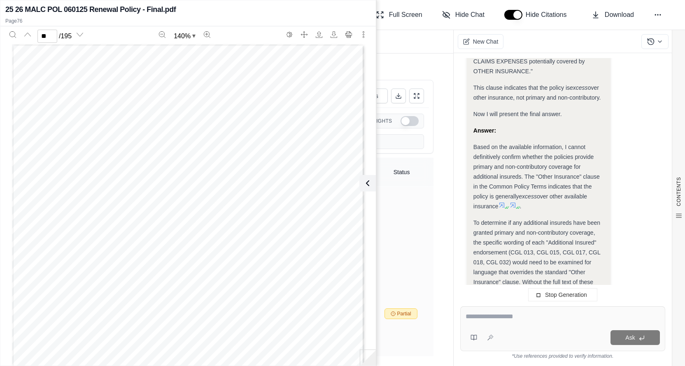
scroll to position [0, 0]
click at [539, 320] on textarea at bounding box center [563, 317] width 195 height 10
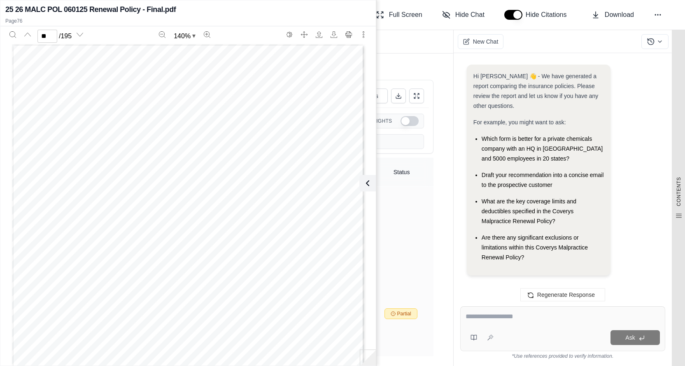
scroll to position [23655, 0]
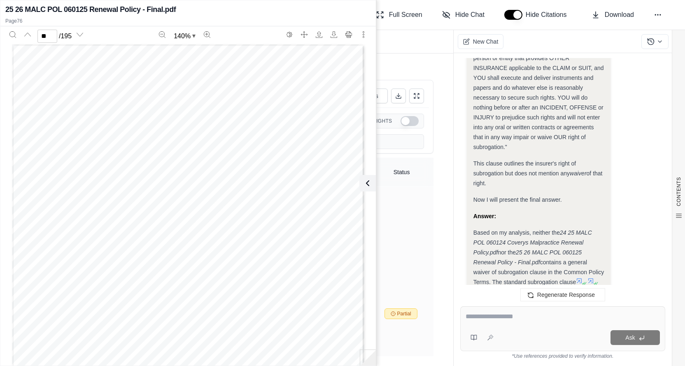
click at [526, 322] on div at bounding box center [563, 318] width 195 height 13
click at [528, 320] on textarea at bounding box center [563, 317] width 195 height 10
type textarea "**********"
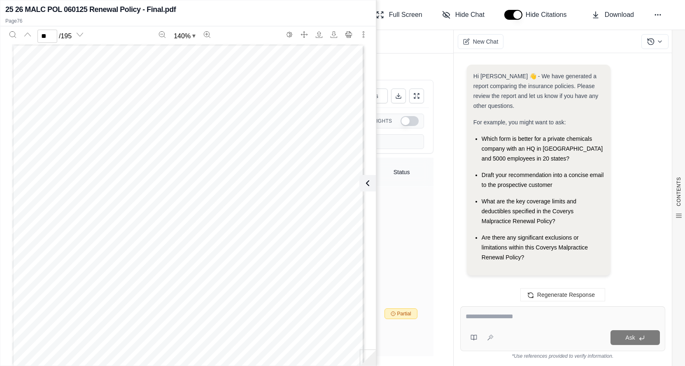
scroll to position [24112, 0]
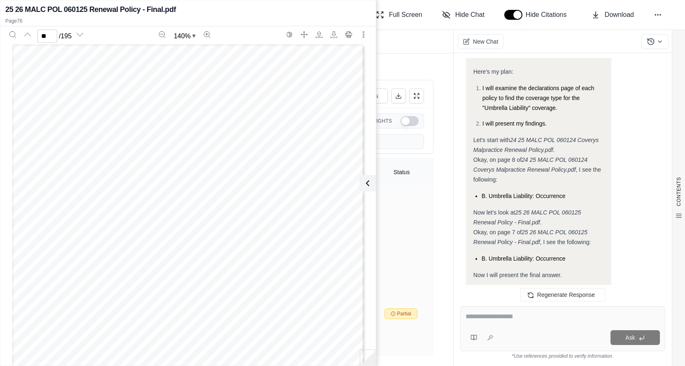
click at [633, 166] on div "Analysis: I need to determine whether the Umbrella Liability coverage (Coverage…" at bounding box center [563, 206] width 192 height 416
click at [593, 303] on div "The Umbrella Liability coverage (Coverage B of the Excess Medical Professional …" at bounding box center [539, 332] width 131 height 59
click at [591, 353] on icon at bounding box center [590, 356] width 7 height 7
click at [114, 235] on div "ProSelect Insurance Company [GEOGRAPHIC_DATA], [STREET_ADDRESS] Home Office :: …" at bounding box center [188, 320] width 353 height 456
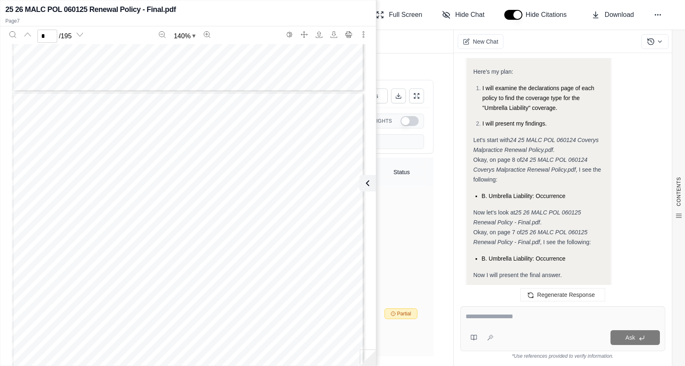
click at [117, 193] on div "ProSelect Insurance Company [GEOGRAPHIC_DATA], [STREET_ADDRESS] Home Office :: …" at bounding box center [188, 320] width 353 height 456
click at [148, 194] on div "ProSelect Insurance Company [GEOGRAPHIC_DATA], [STREET_ADDRESS] Home Office :: …" at bounding box center [188, 320] width 353 height 456
click at [105, 240] on div "ProSelect Insurance Company [GEOGRAPHIC_DATA], [STREET_ADDRESS] Home Office :: …" at bounding box center [188, 320] width 353 height 456
type input "**"
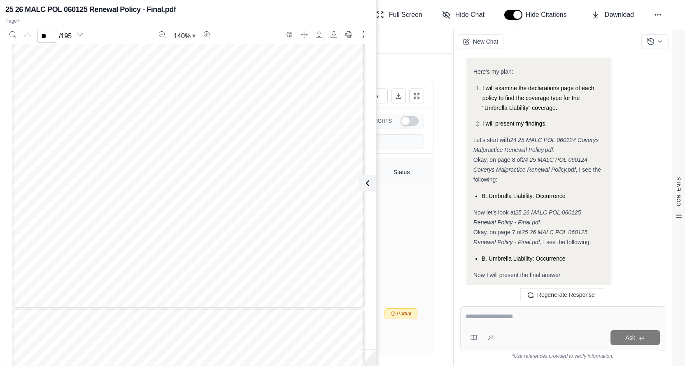
scroll to position [4755, 0]
click at [507, 315] on textarea at bounding box center [563, 317] width 195 height 10
type textarea "*"
type textarea "**********"
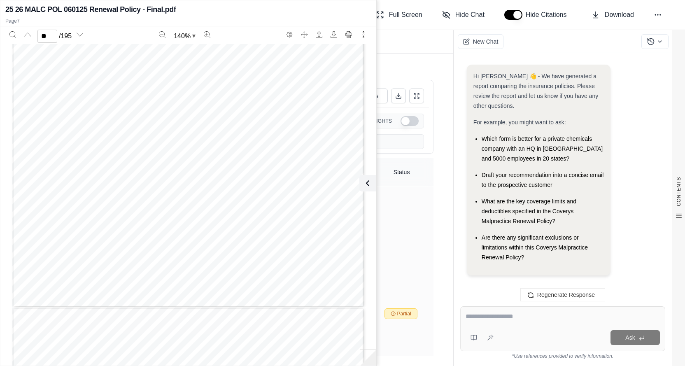
scroll to position [25451, 0]
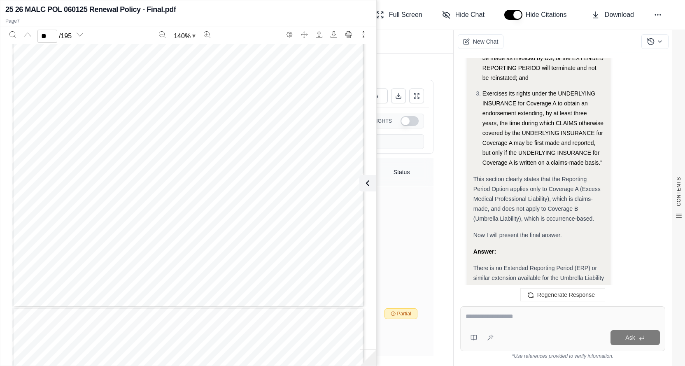
click at [524, 314] on textarea at bounding box center [563, 317] width 195 height 10
type textarea "**********"
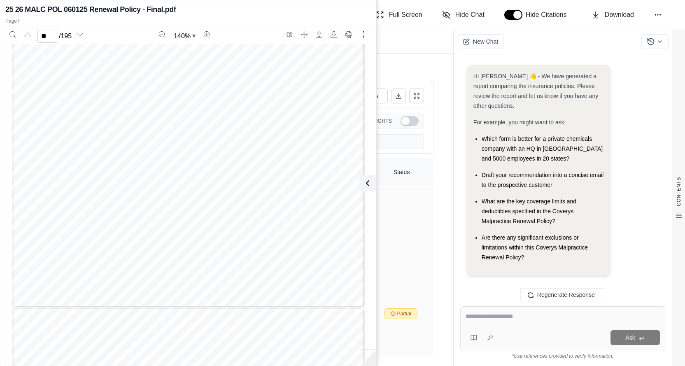
scroll to position [27583, 0]
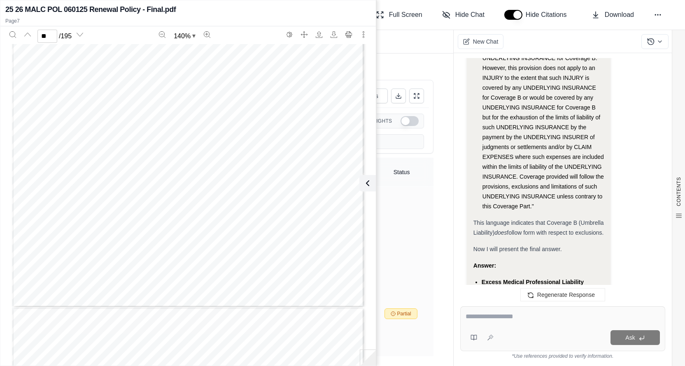
click at [552, 323] on div at bounding box center [563, 318] width 194 height 13
click at [471, 319] on textarea at bounding box center [563, 317] width 194 height 10
type textarea "*"
type textarea "**********"
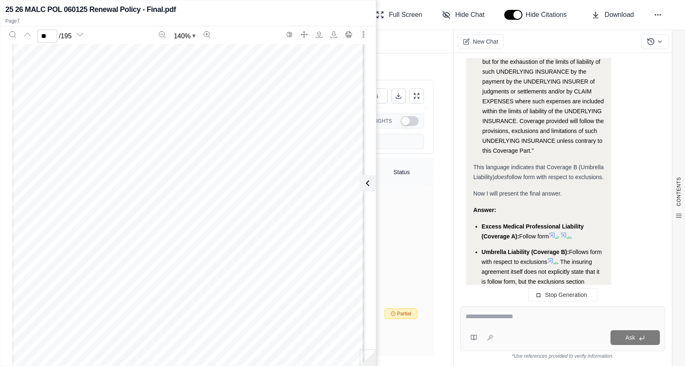
scroll to position [4467, 0]
click at [367, 181] on icon at bounding box center [366, 183] width 10 height 10
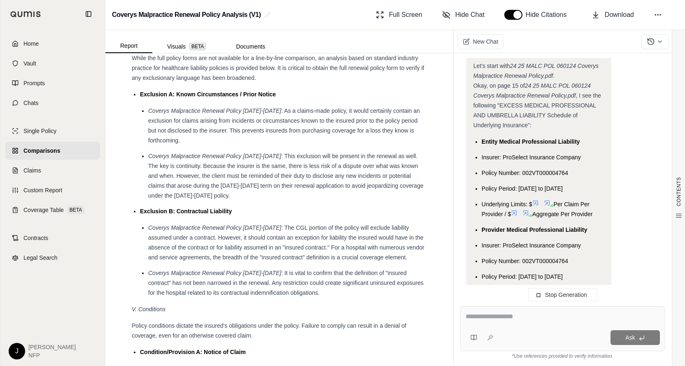
scroll to position [27719, 0]
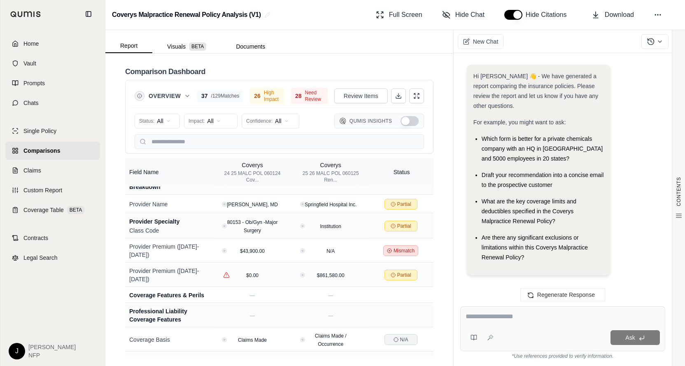
scroll to position [30200, 0]
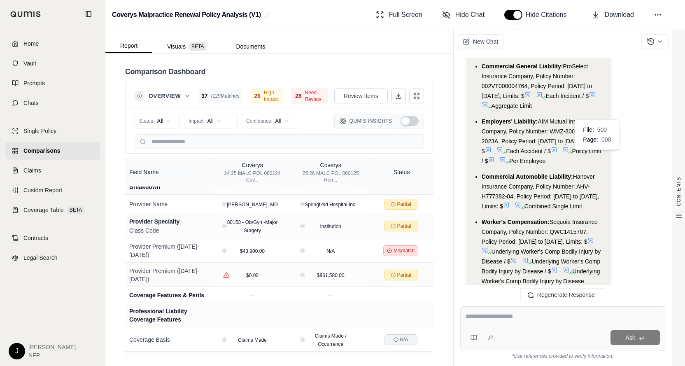
click at [558, 267] on icon at bounding box center [554, 270] width 7 height 7
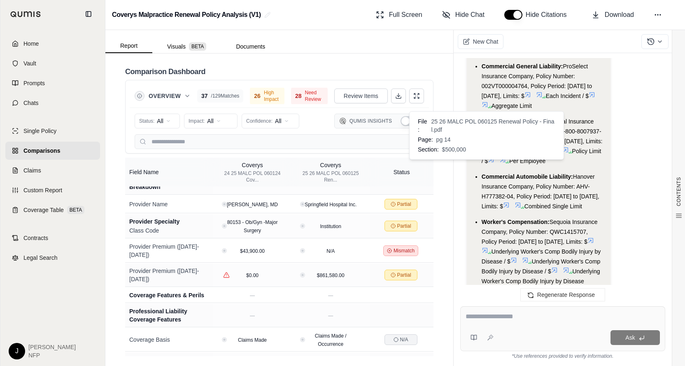
click at [563, 267] on icon at bounding box center [566, 270] width 7 height 7
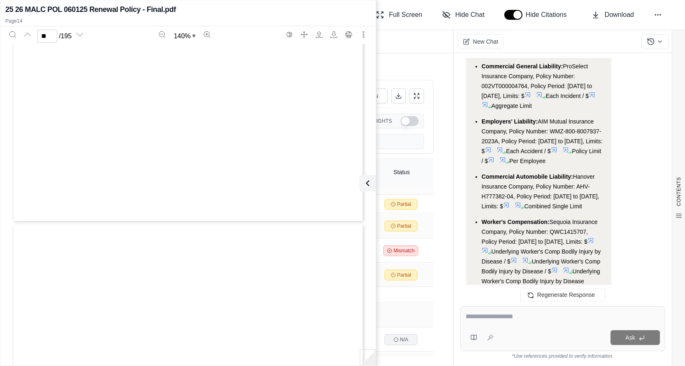
type input "**"
